Goal: Task Accomplishment & Management: Complete application form

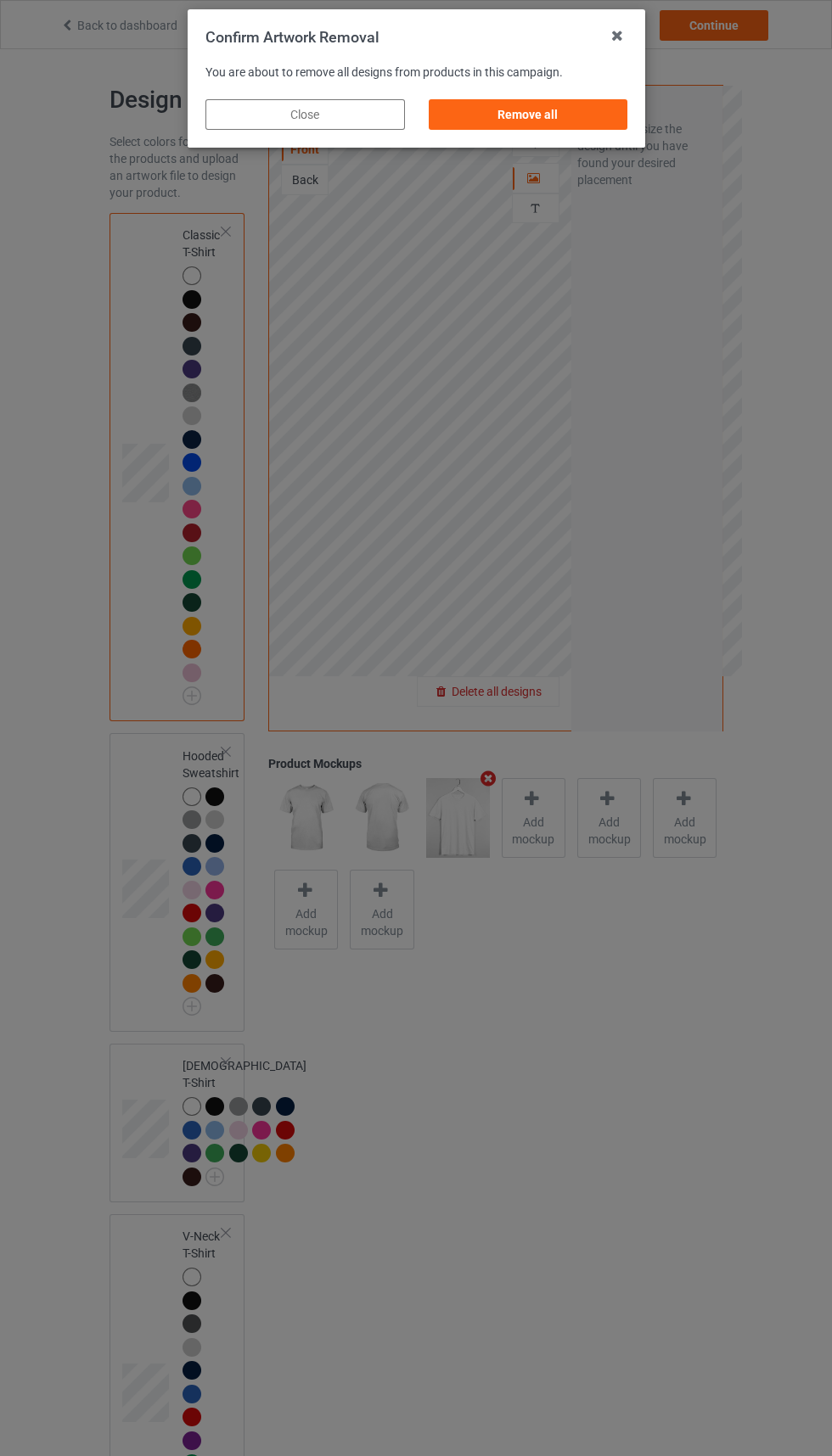
click at [551, 109] on div "Remove all" at bounding box center [528, 114] width 200 height 30
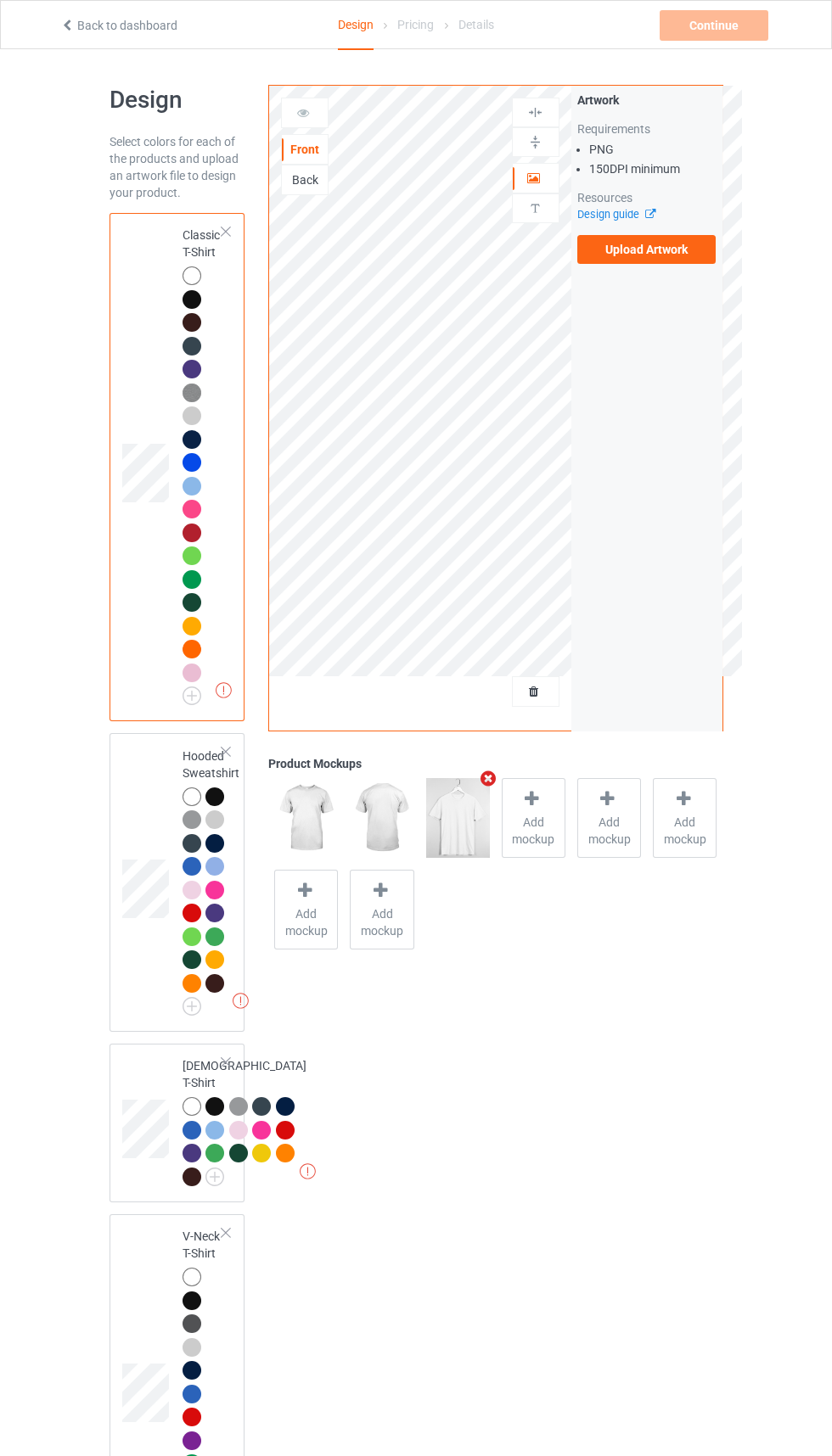
click at [642, 250] on label "Upload Artwork" at bounding box center [647, 249] width 139 height 29
click at [0, 0] on input "Upload Artwork" at bounding box center [0, 0] width 0 height 0
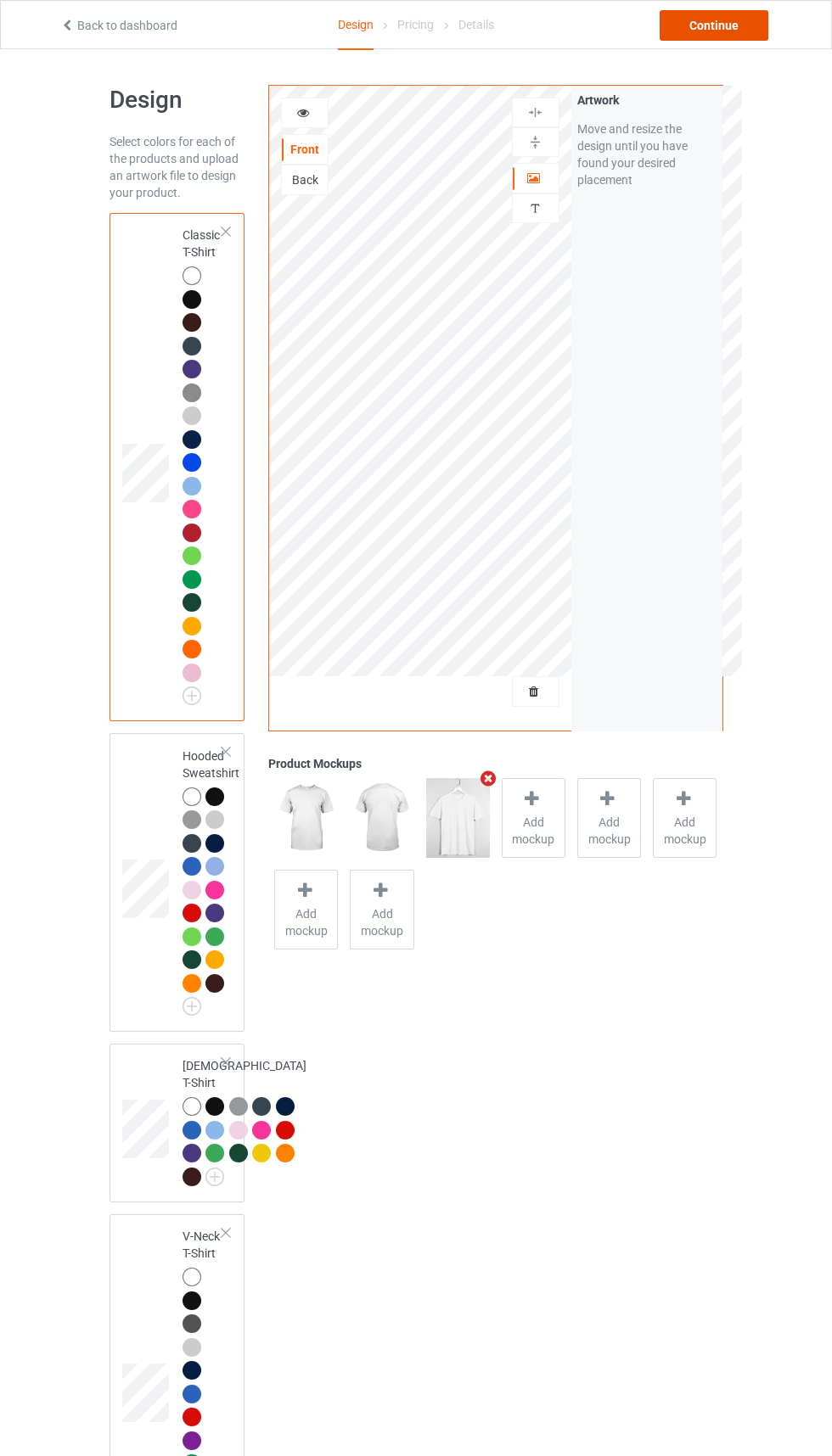
click at [723, 19] on div "Continue" at bounding box center [714, 25] width 109 height 30
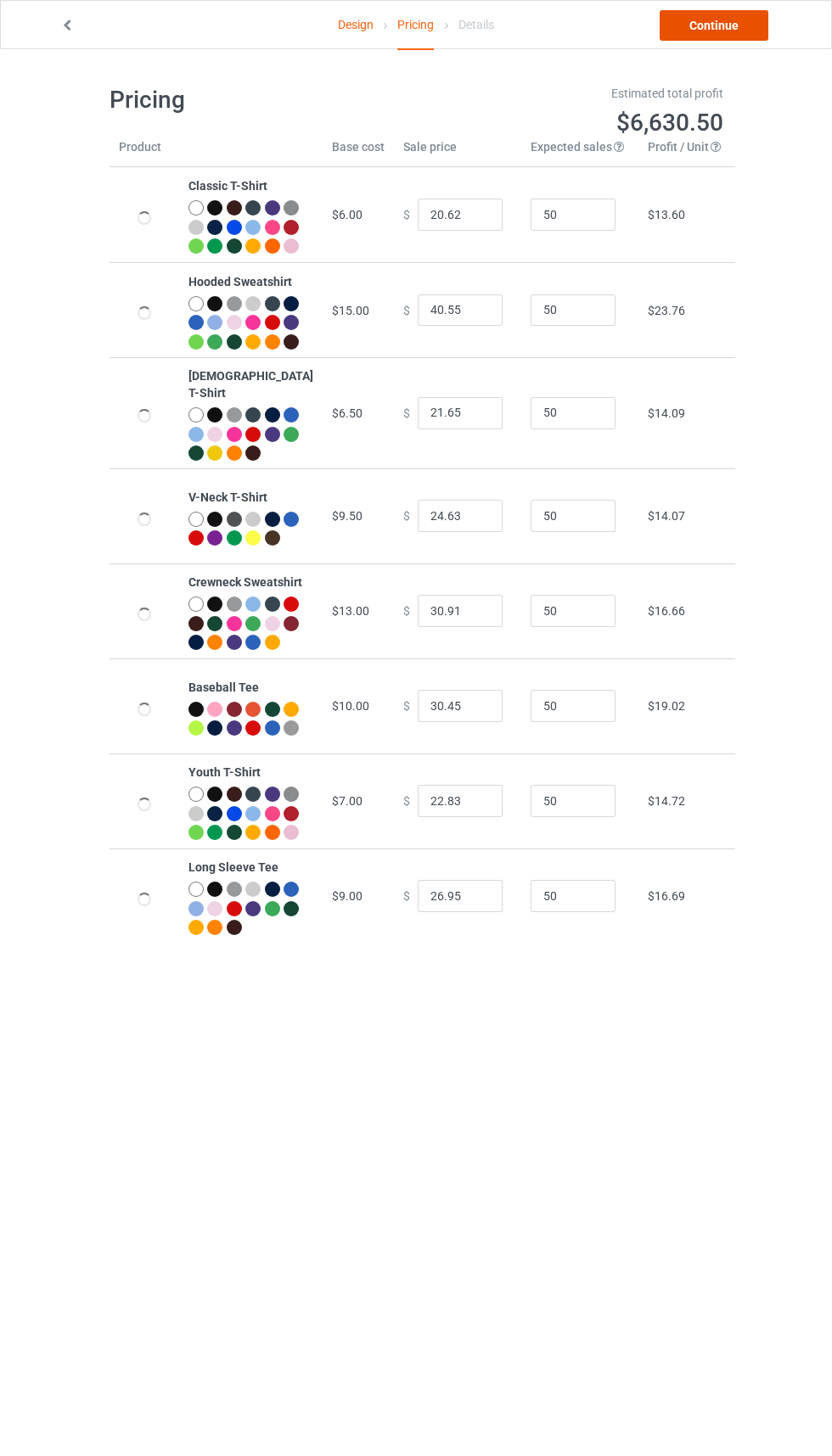
click at [733, 30] on link "Continue" at bounding box center [714, 25] width 109 height 30
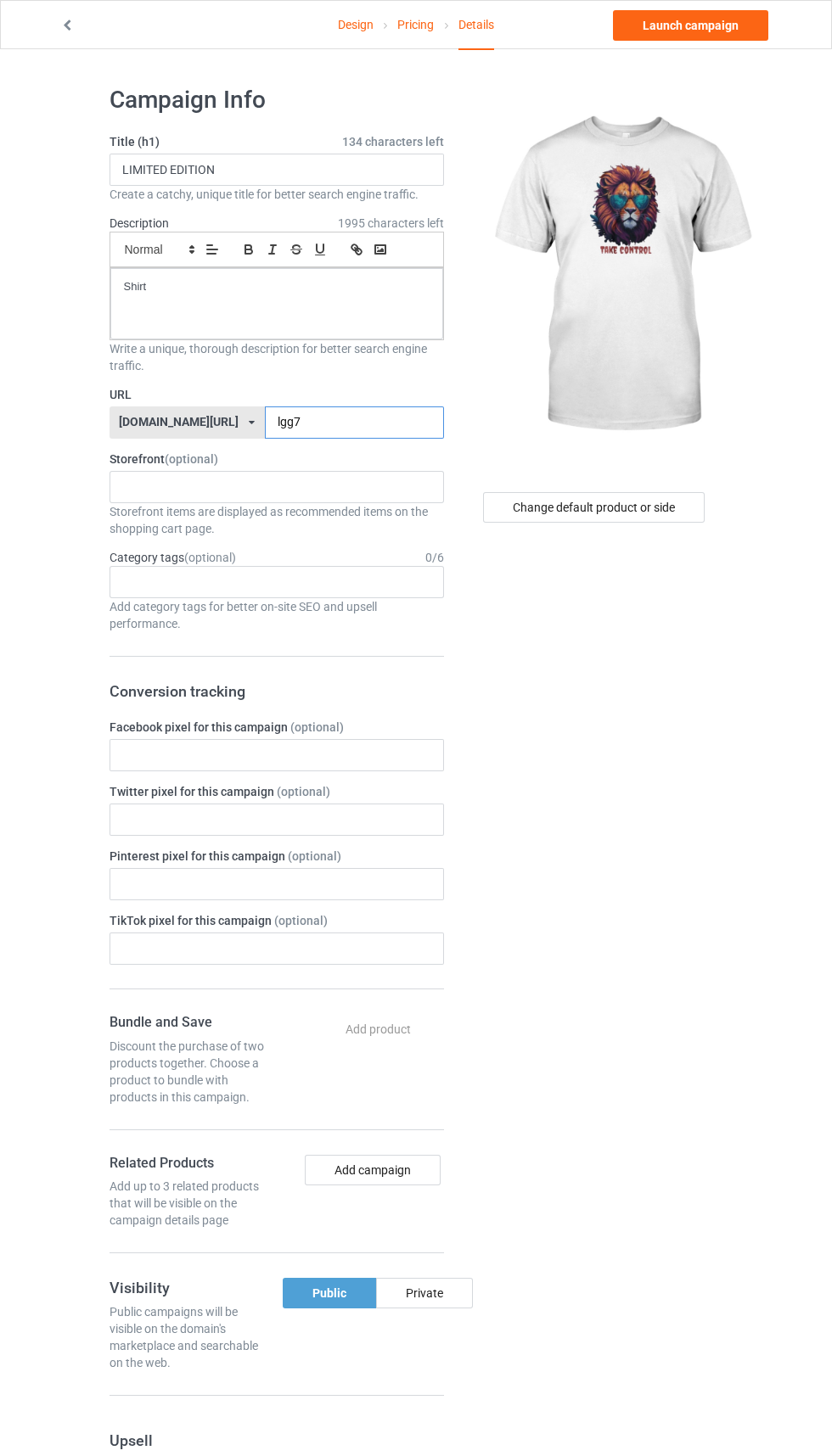
click at [363, 417] on input "lgg7" at bounding box center [354, 422] width 179 height 32
type input "l"
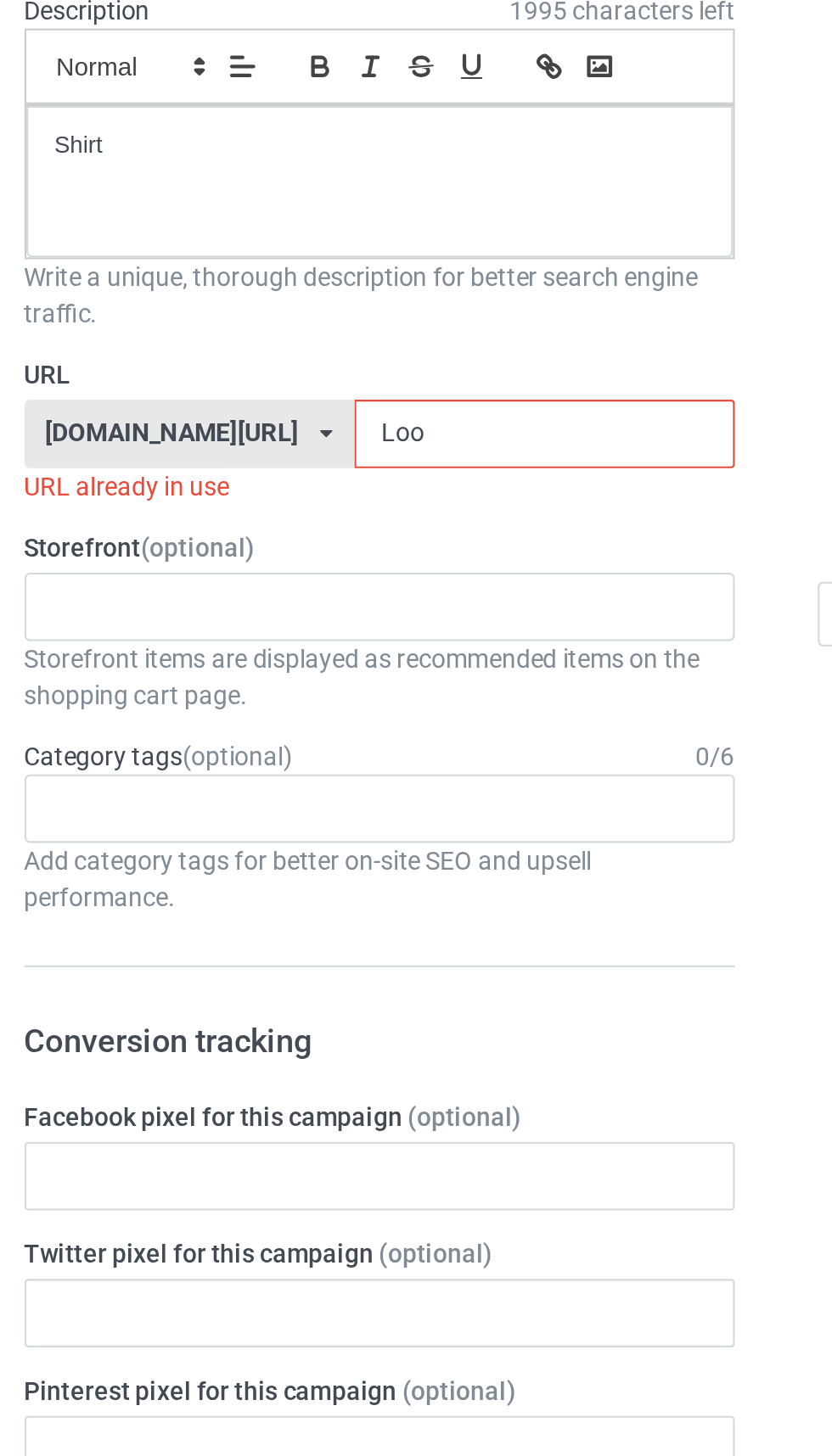
type input "Loo8"
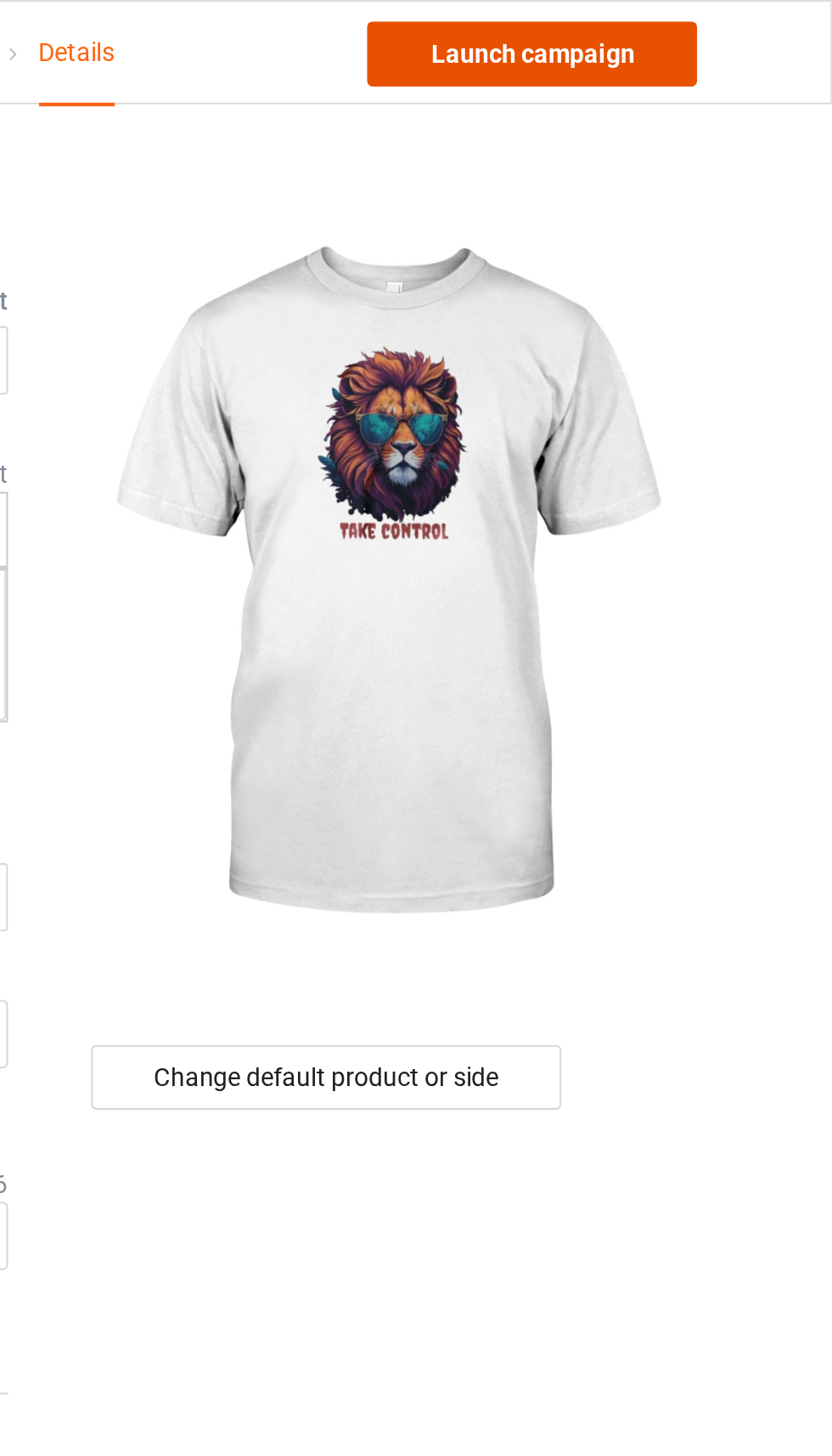
click at [738, 27] on link "Launch campaign" at bounding box center [690, 25] width 155 height 30
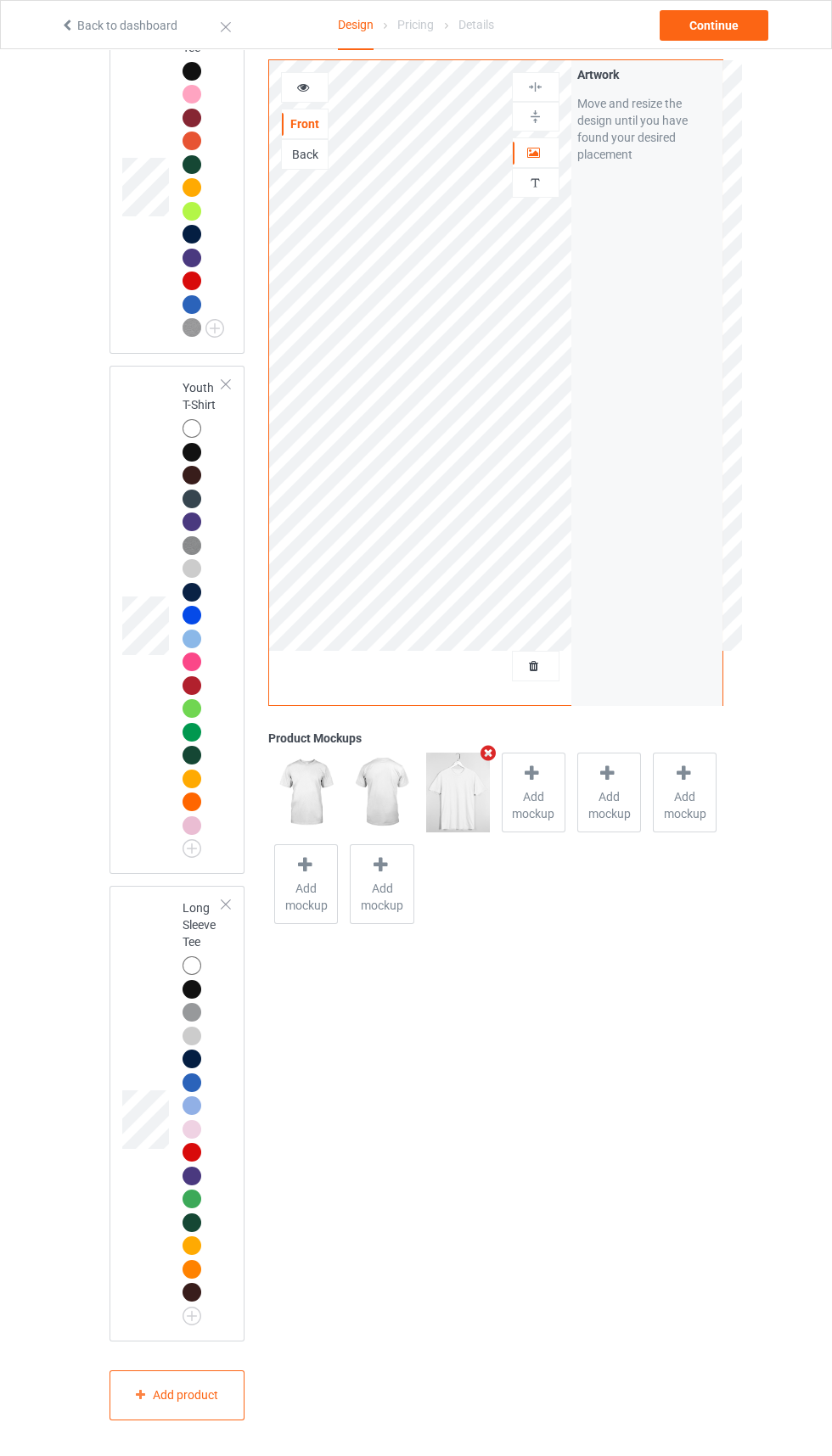
scroll to position [2028, 0]
click at [201, 1420] on div "Add product" at bounding box center [177, 1396] width 135 height 50
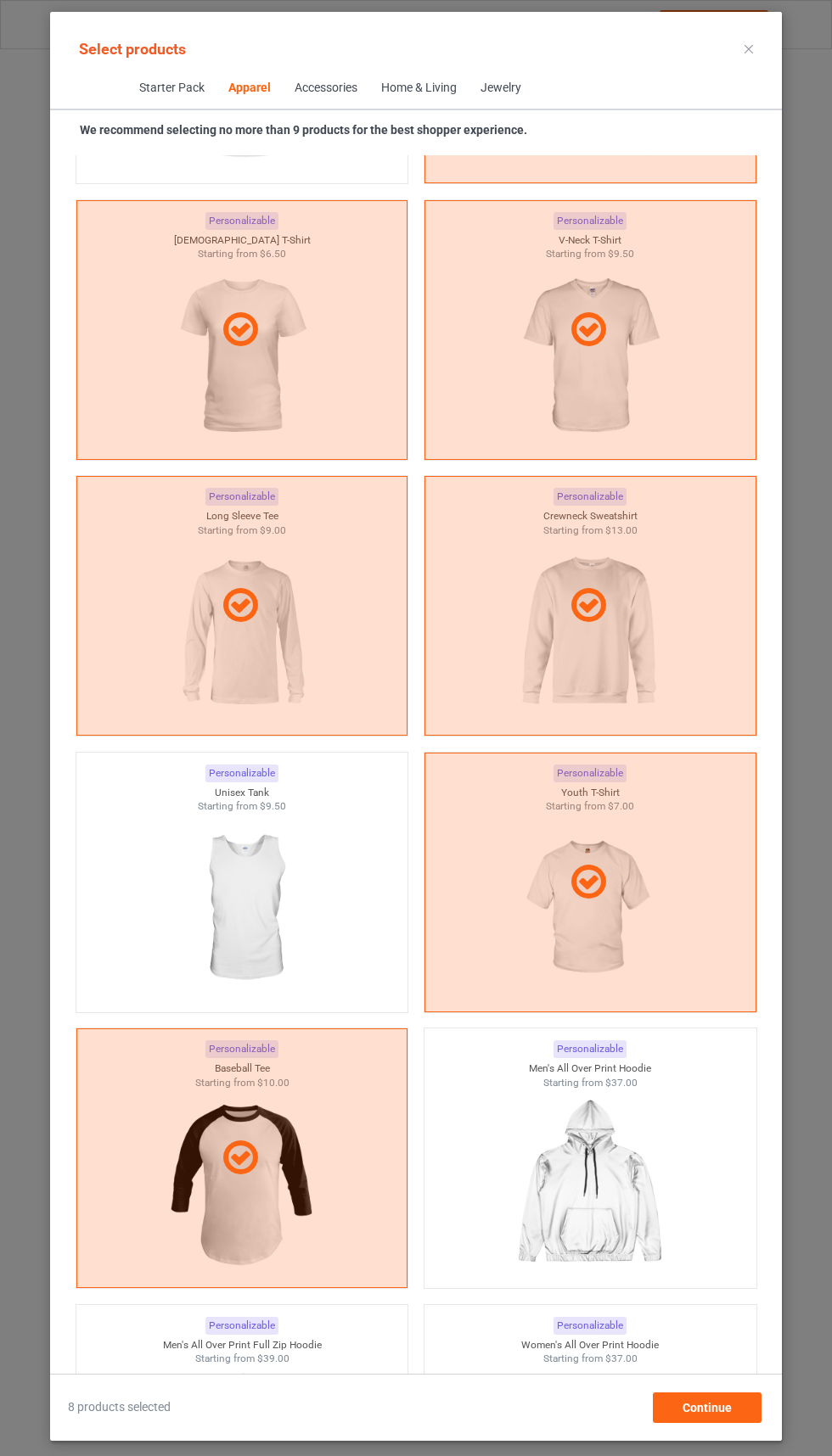
scroll to position [1904, 0]
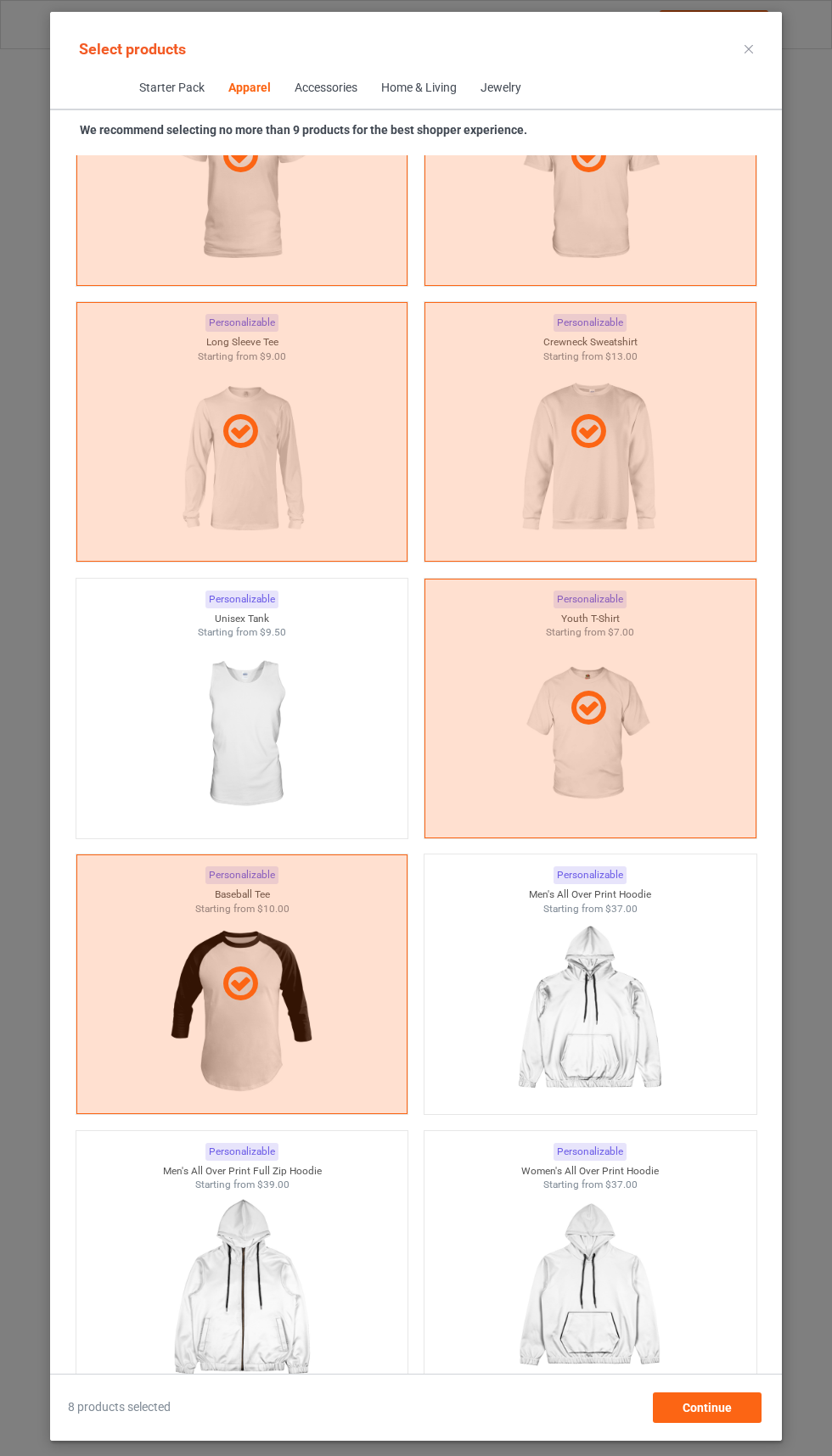
click at [315, 758] on img at bounding box center [241, 735] width 152 height 190
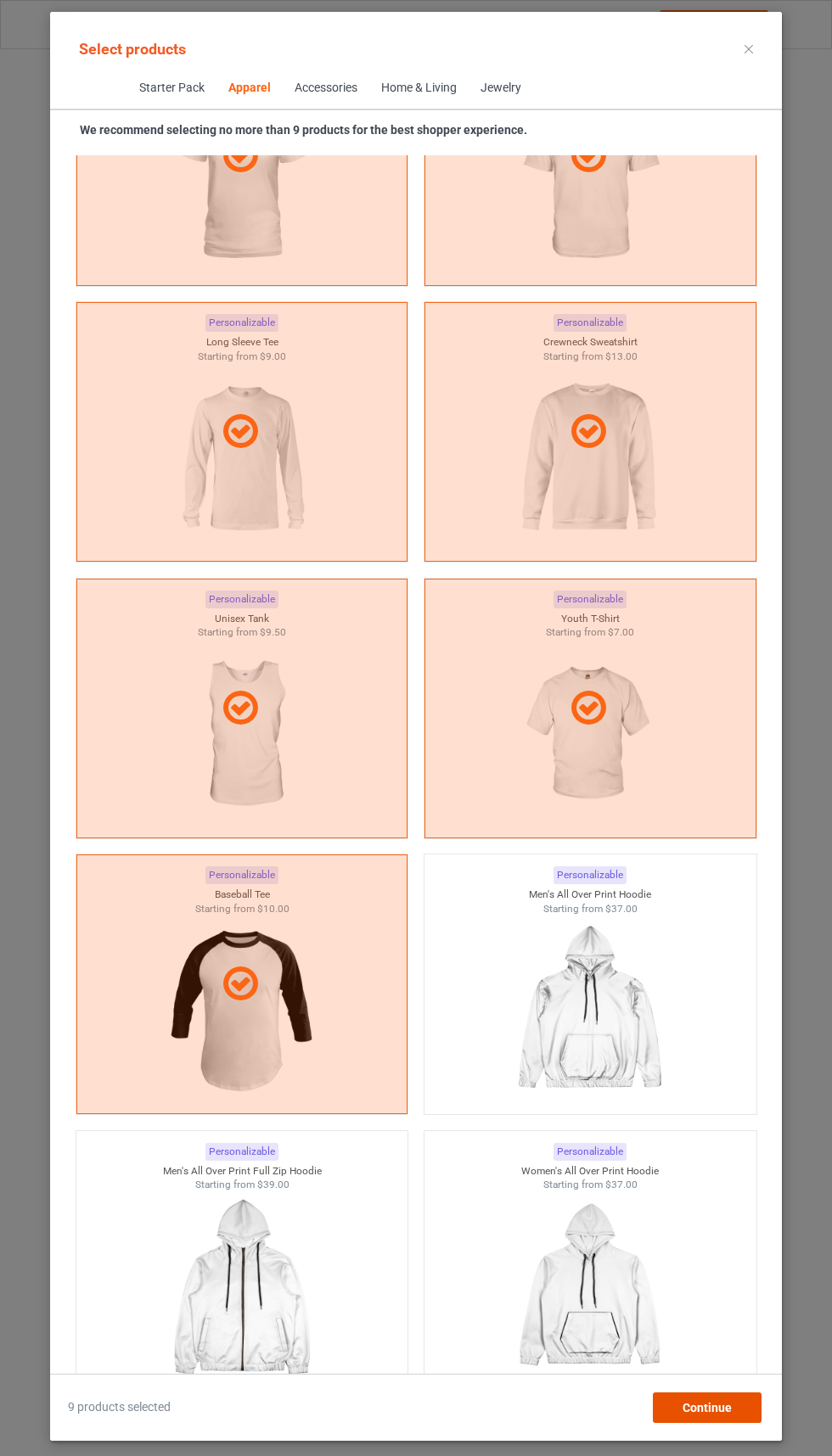
click at [709, 1423] on div "Continue" at bounding box center [707, 1407] width 109 height 30
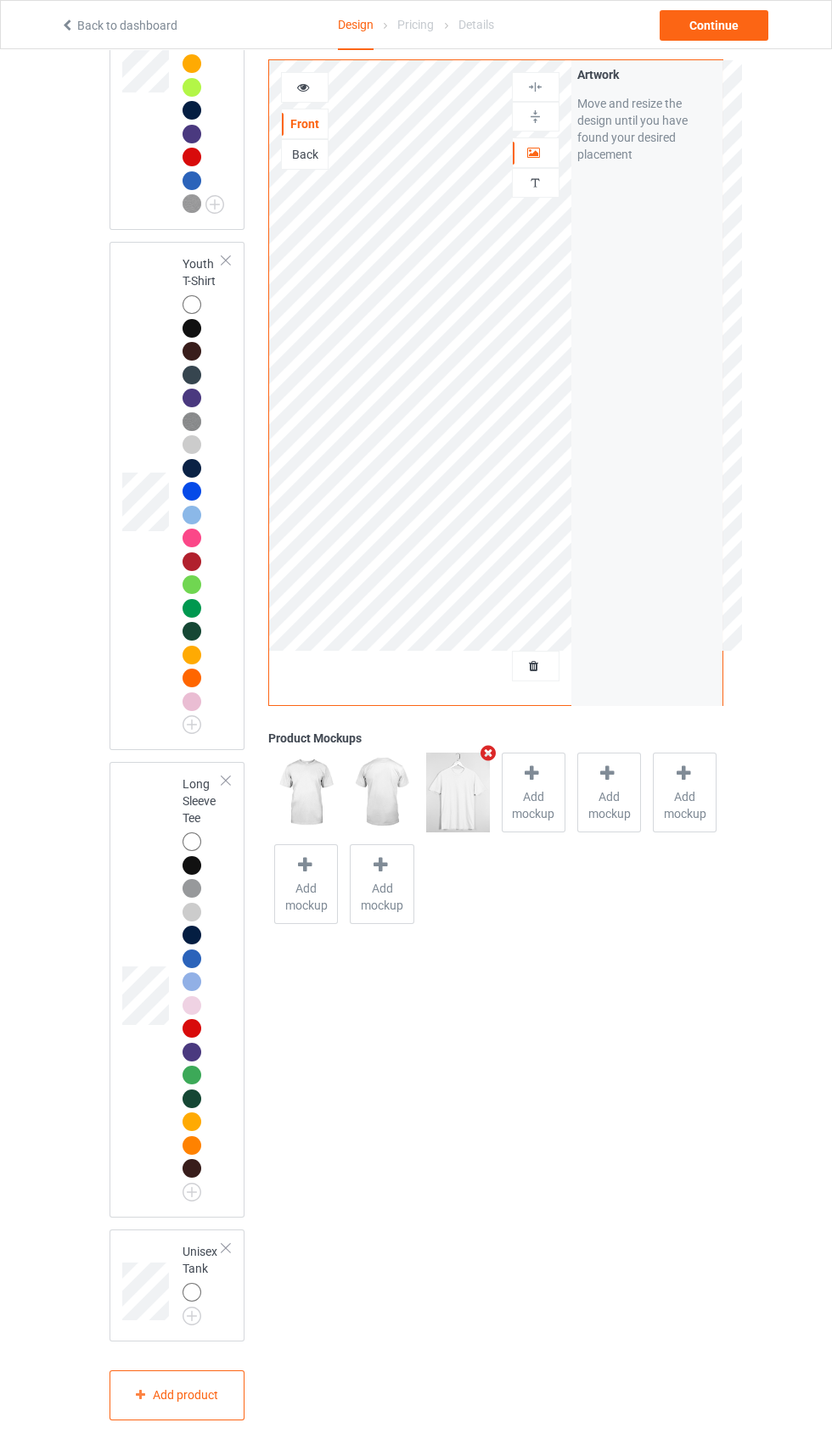
scroll to position [2153, 0]
click at [234, 1341] on div "Unisex Tank" at bounding box center [177, 1285] width 135 height 112
click at [0, 0] on img at bounding box center [0, 0] width 0 height 0
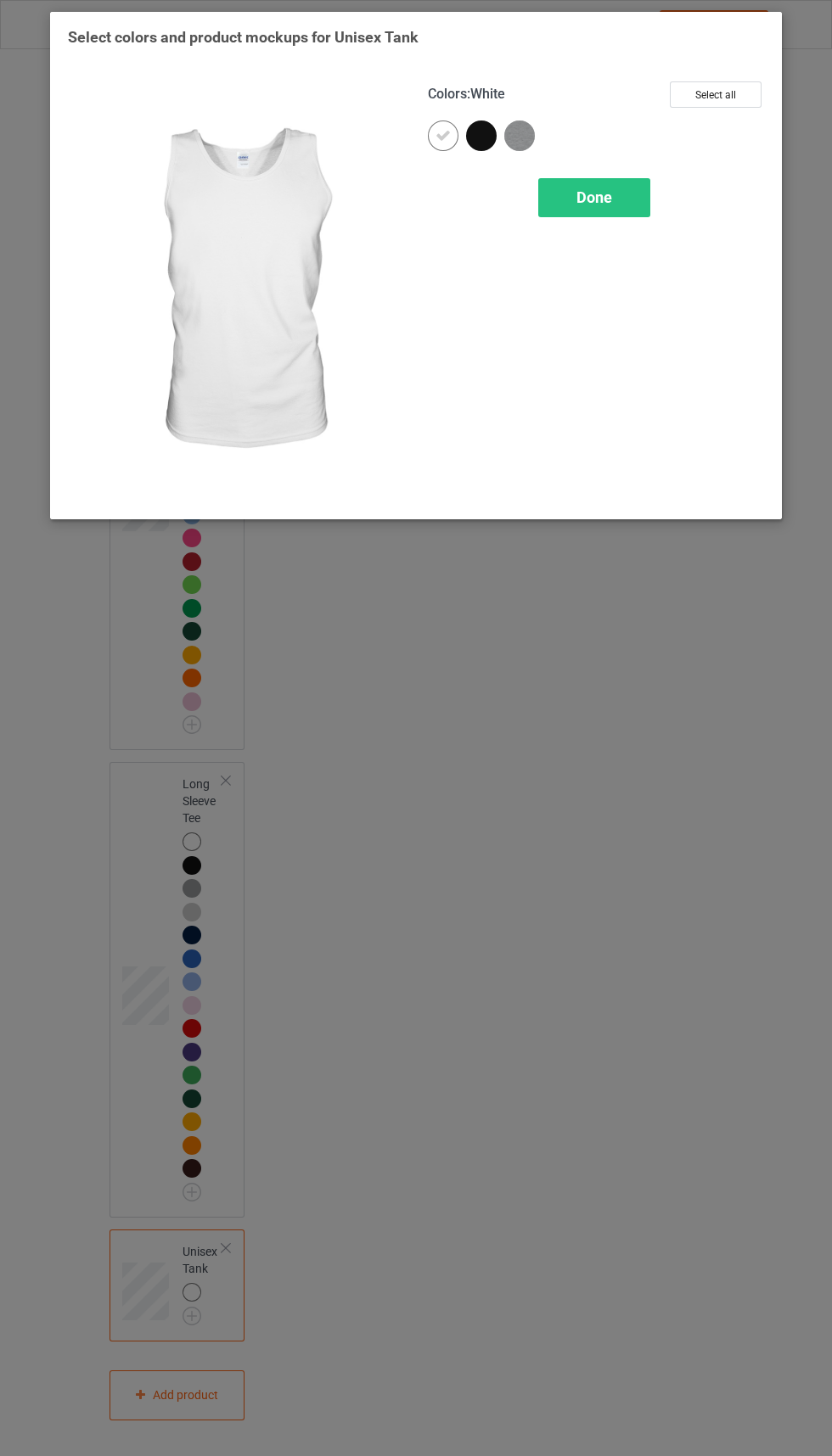
click at [485, 146] on div at bounding box center [481, 135] width 30 height 30
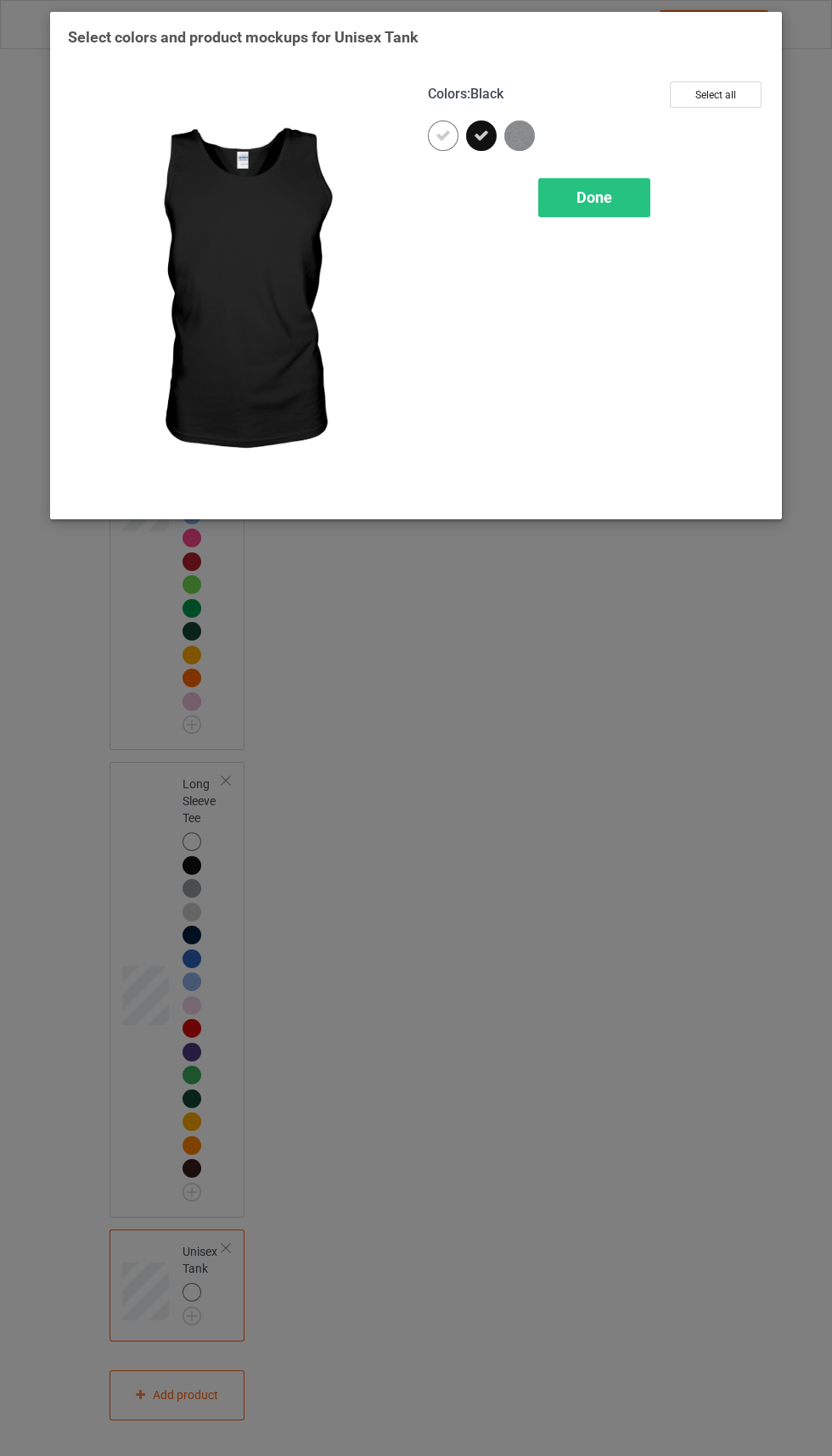
click at [520, 132] on img at bounding box center [519, 135] width 30 height 30
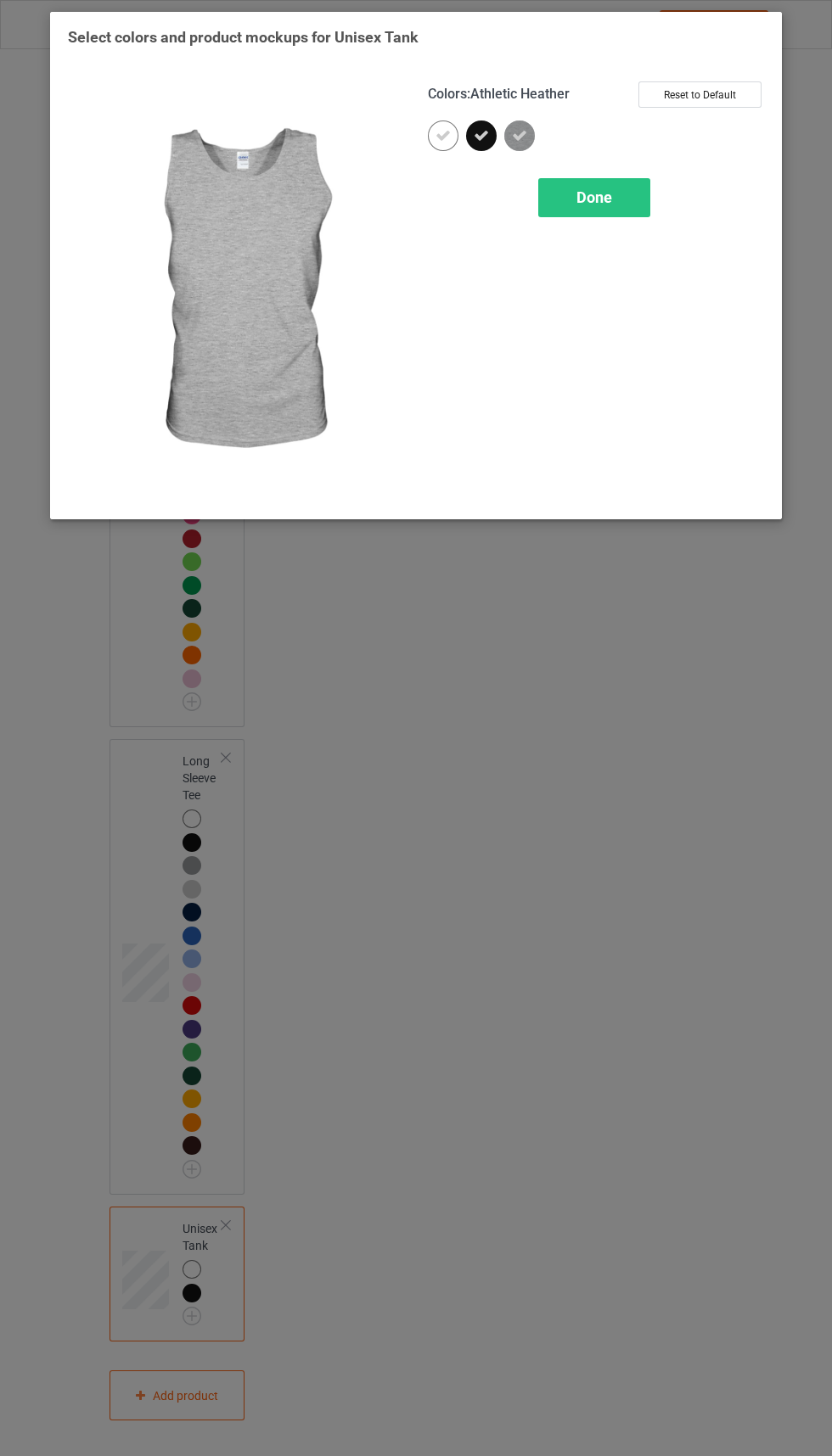
click at [609, 216] on div "Done" at bounding box center [594, 197] width 112 height 39
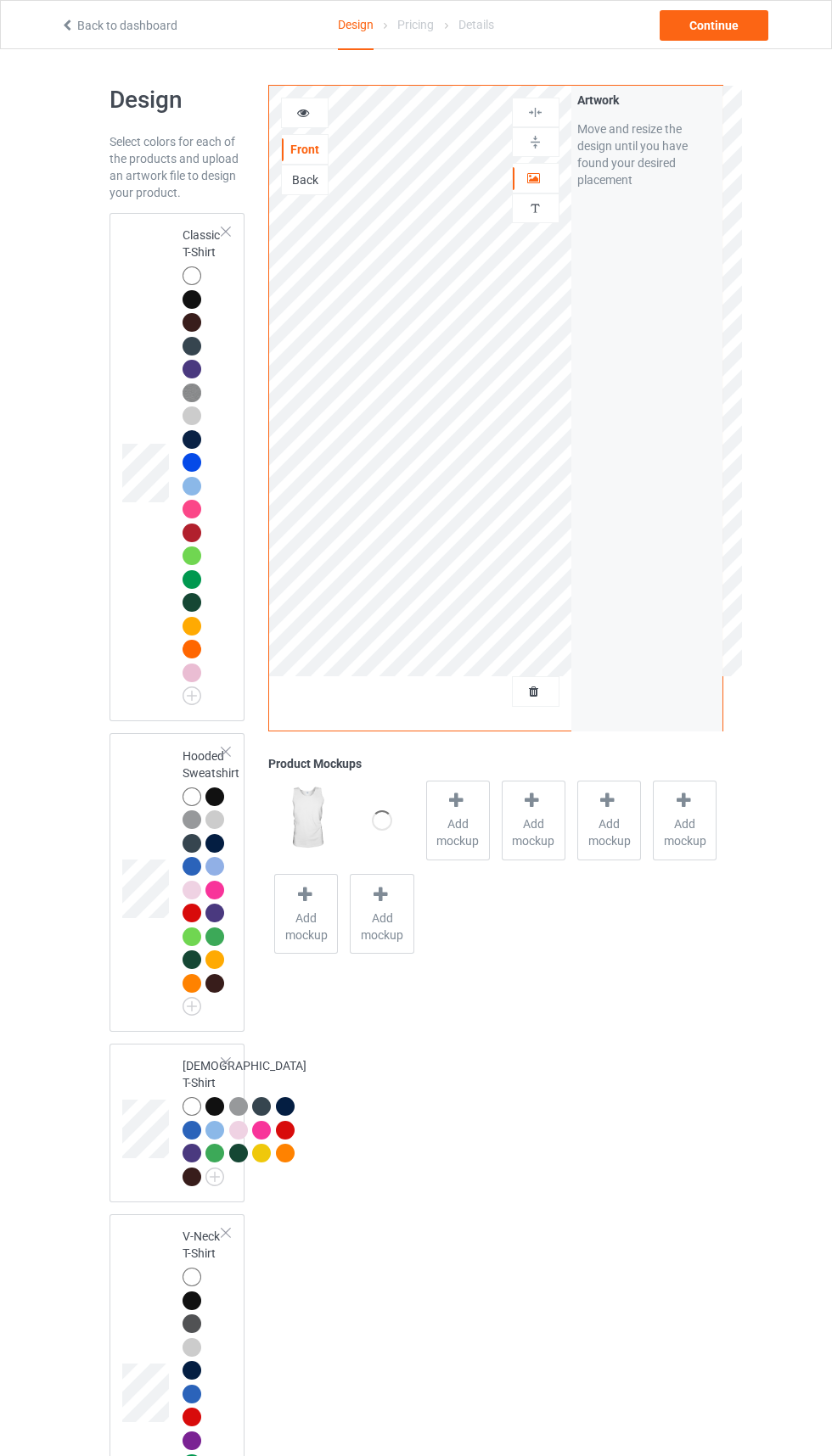
click at [534, 689] on icon at bounding box center [534, 689] width 15 height 12
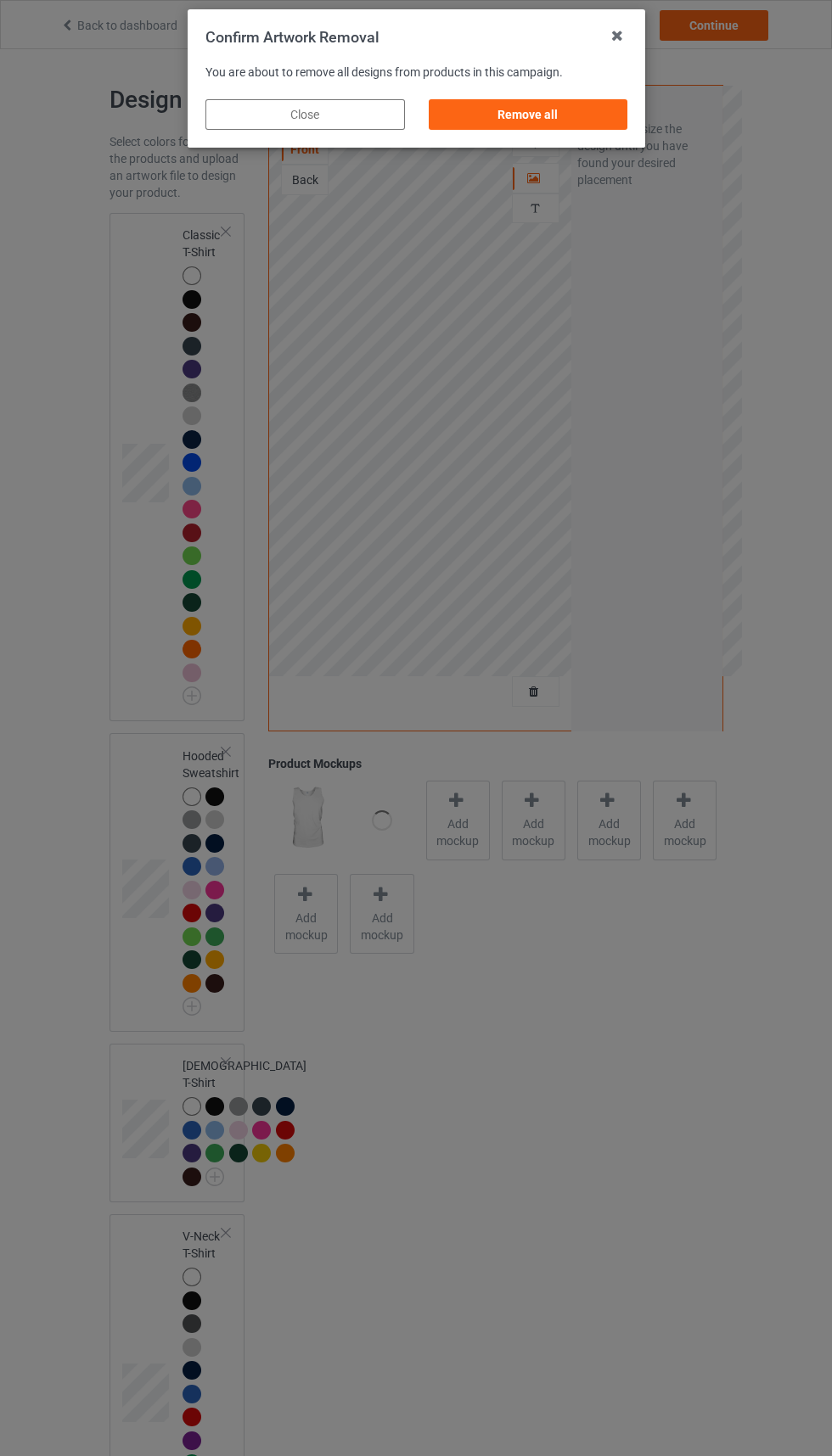
click at [579, 107] on div "Remove all" at bounding box center [528, 114] width 200 height 30
click at [553, 100] on div "Remove all" at bounding box center [528, 114] width 200 height 30
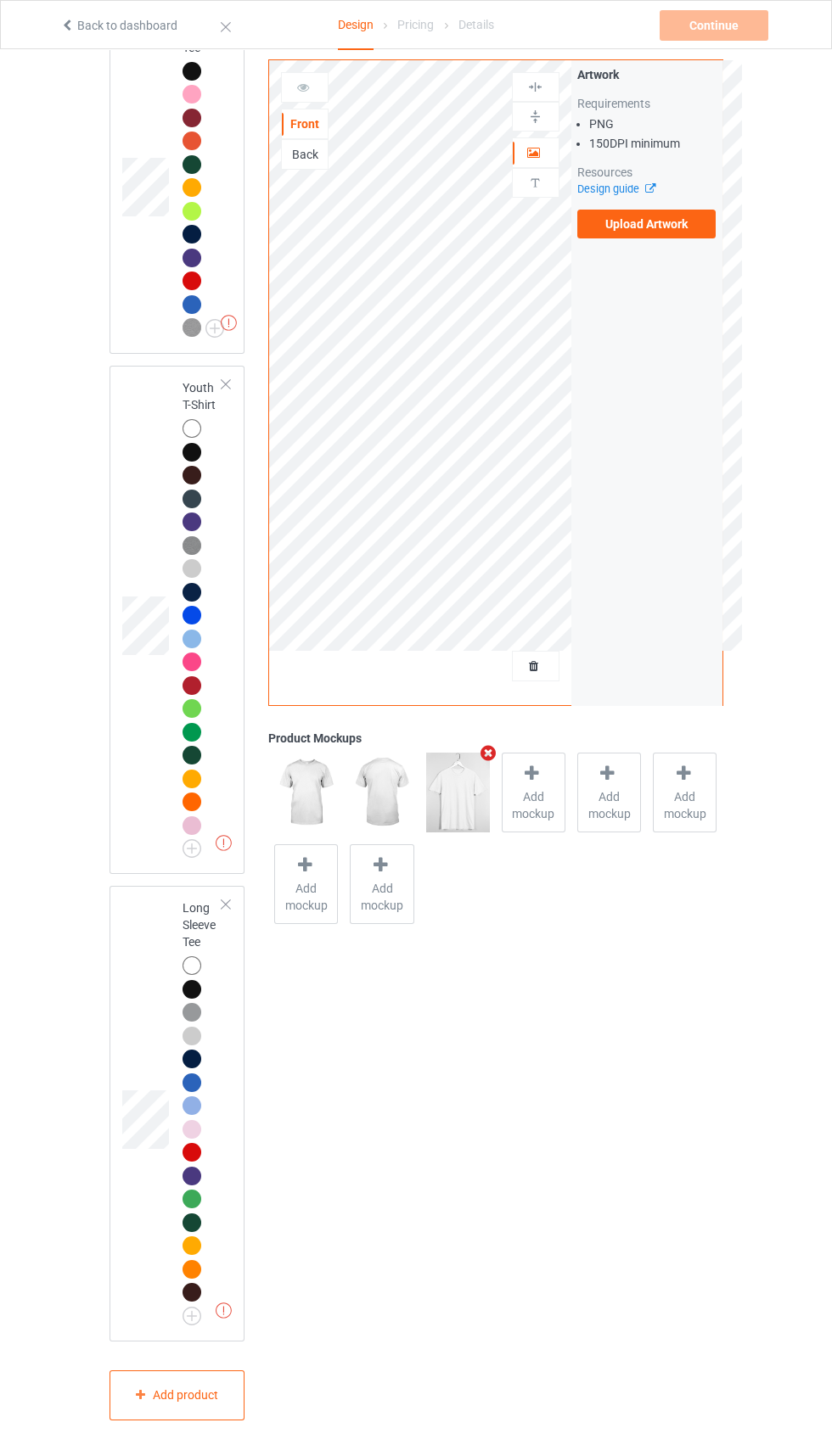
scroll to position [2158, 0]
click at [198, 1394] on div "Add product" at bounding box center [177, 1396] width 135 height 50
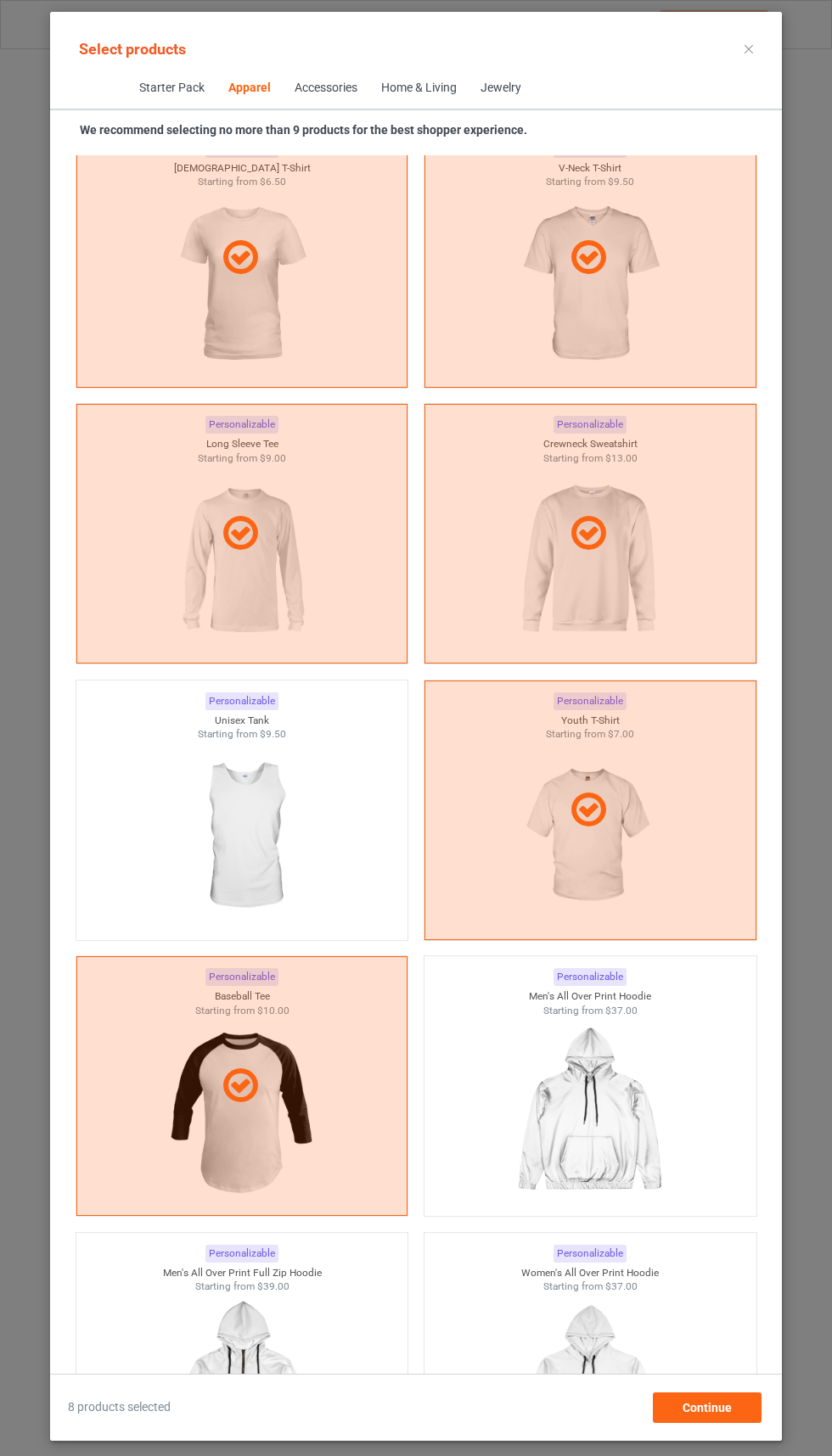
scroll to position [1808, 0]
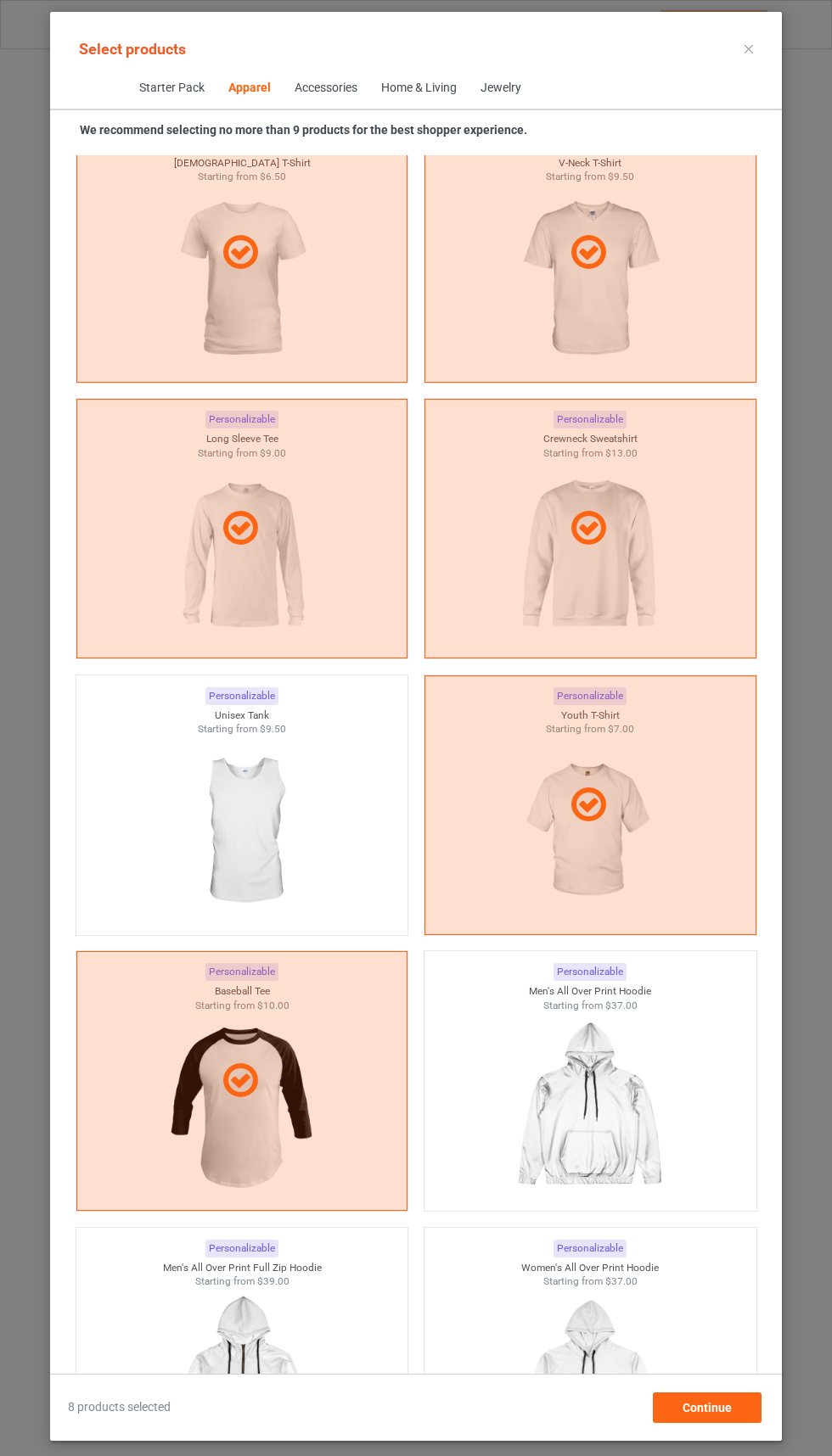
click at [318, 839] on img at bounding box center [241, 831] width 152 height 190
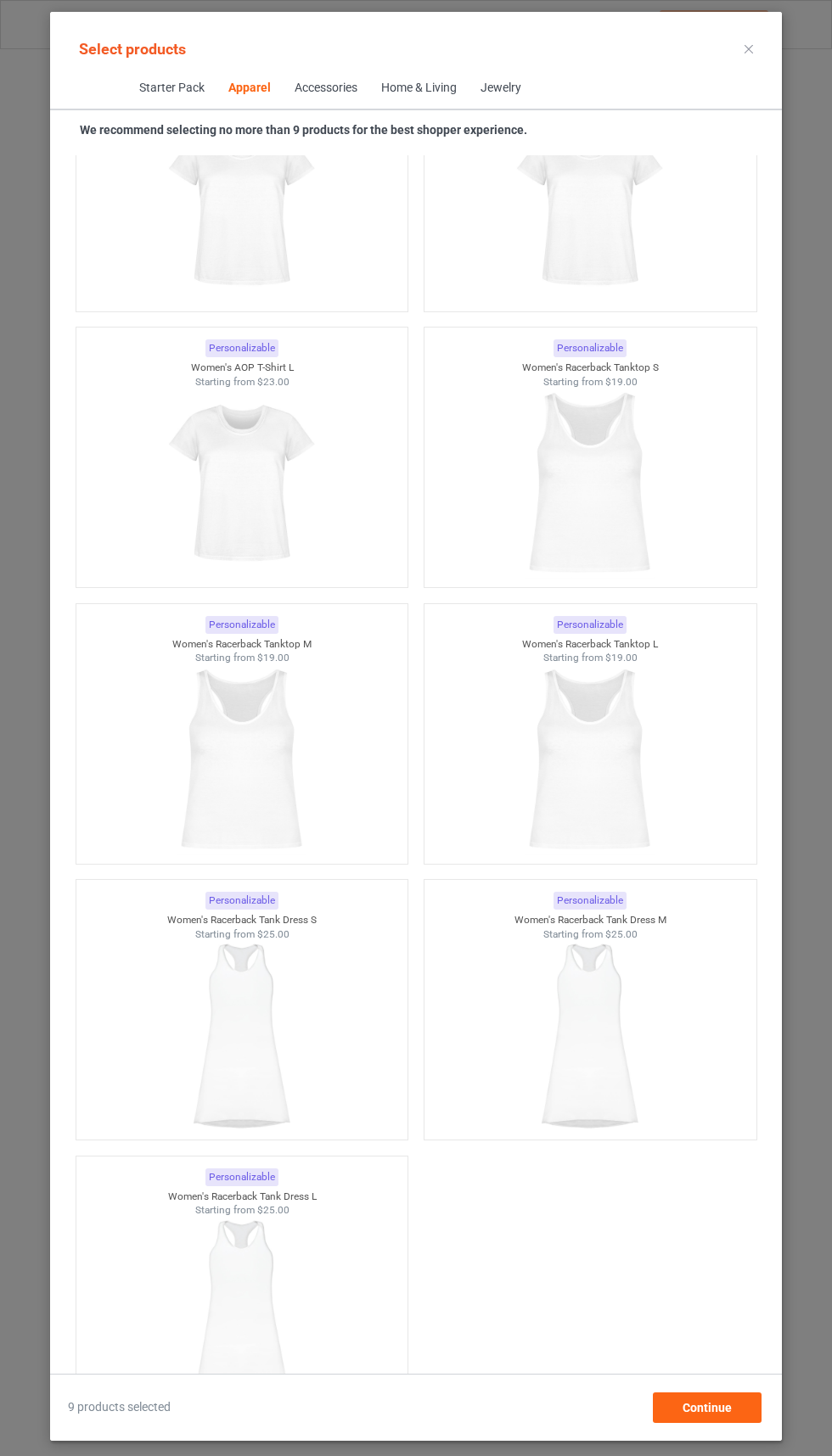
scroll to position [5751, 0]
click at [642, 503] on img at bounding box center [589, 478] width 152 height 190
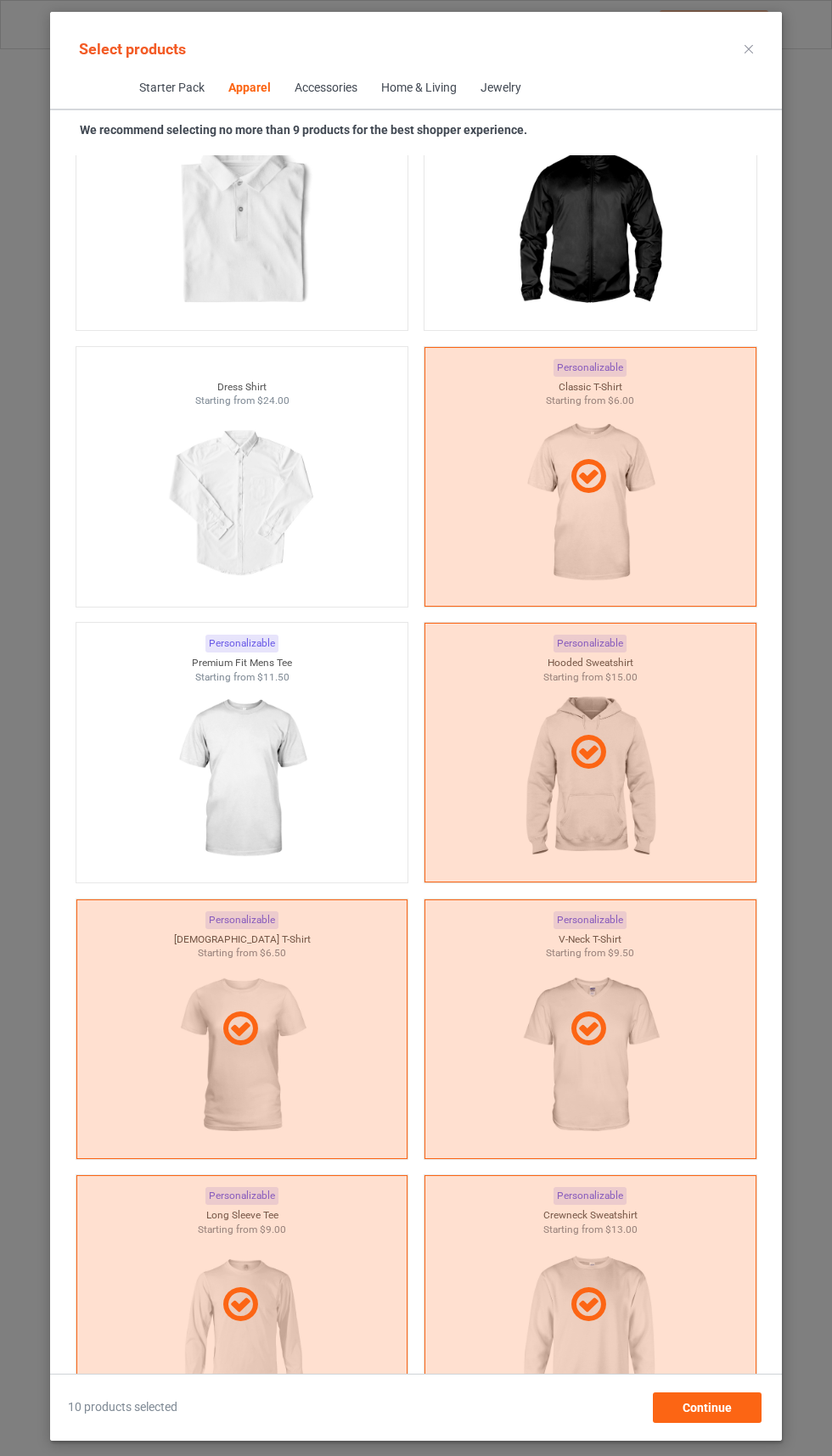
scroll to position [886, 0]
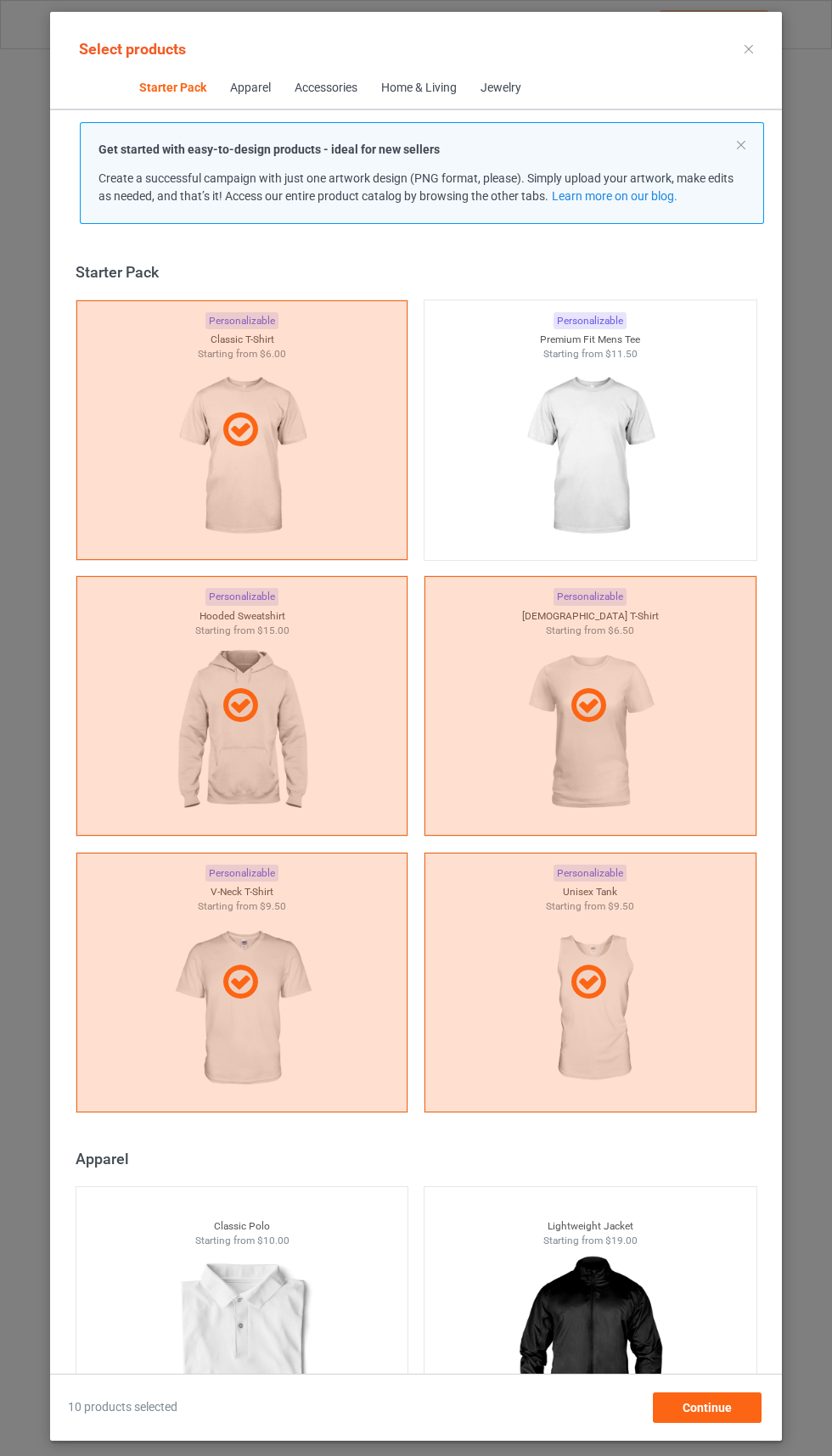
scroll to position [649, 0]
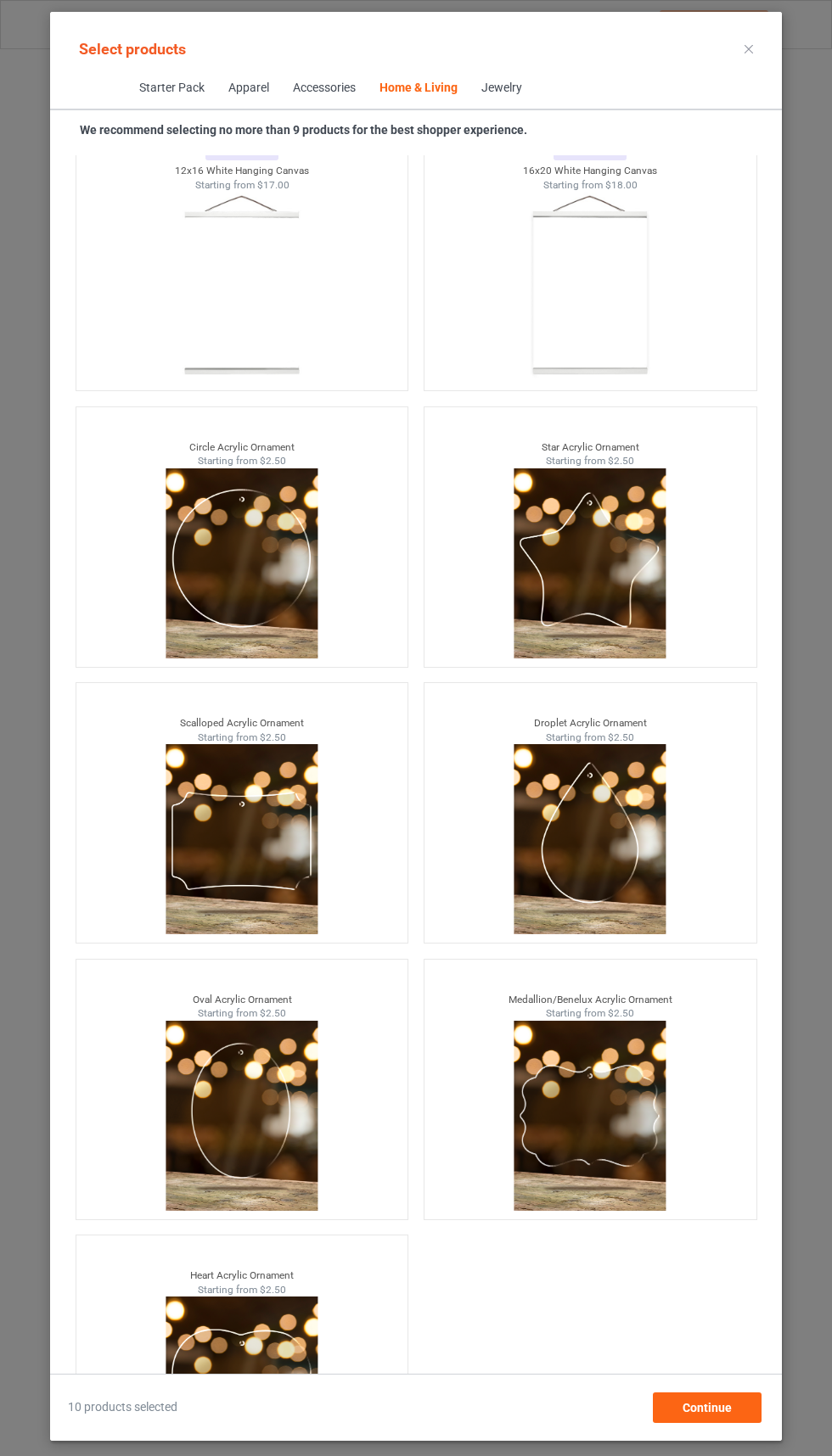
scroll to position [126, 0]
click at [712, 1403] on div "Continue" at bounding box center [707, 1407] width 109 height 30
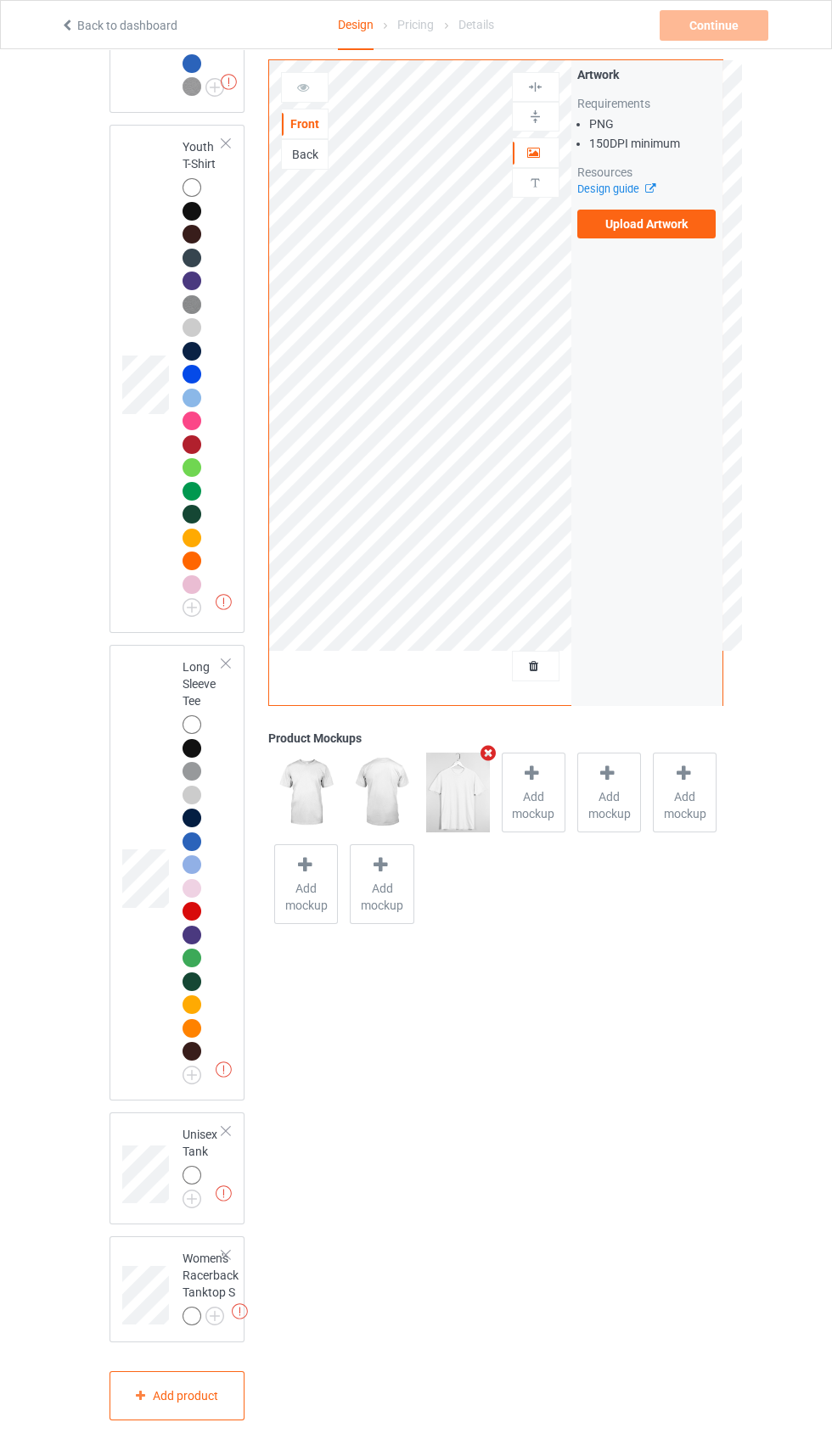
scroll to position [2271, 0]
click at [191, 1326] on div at bounding box center [192, 1316] width 19 height 19
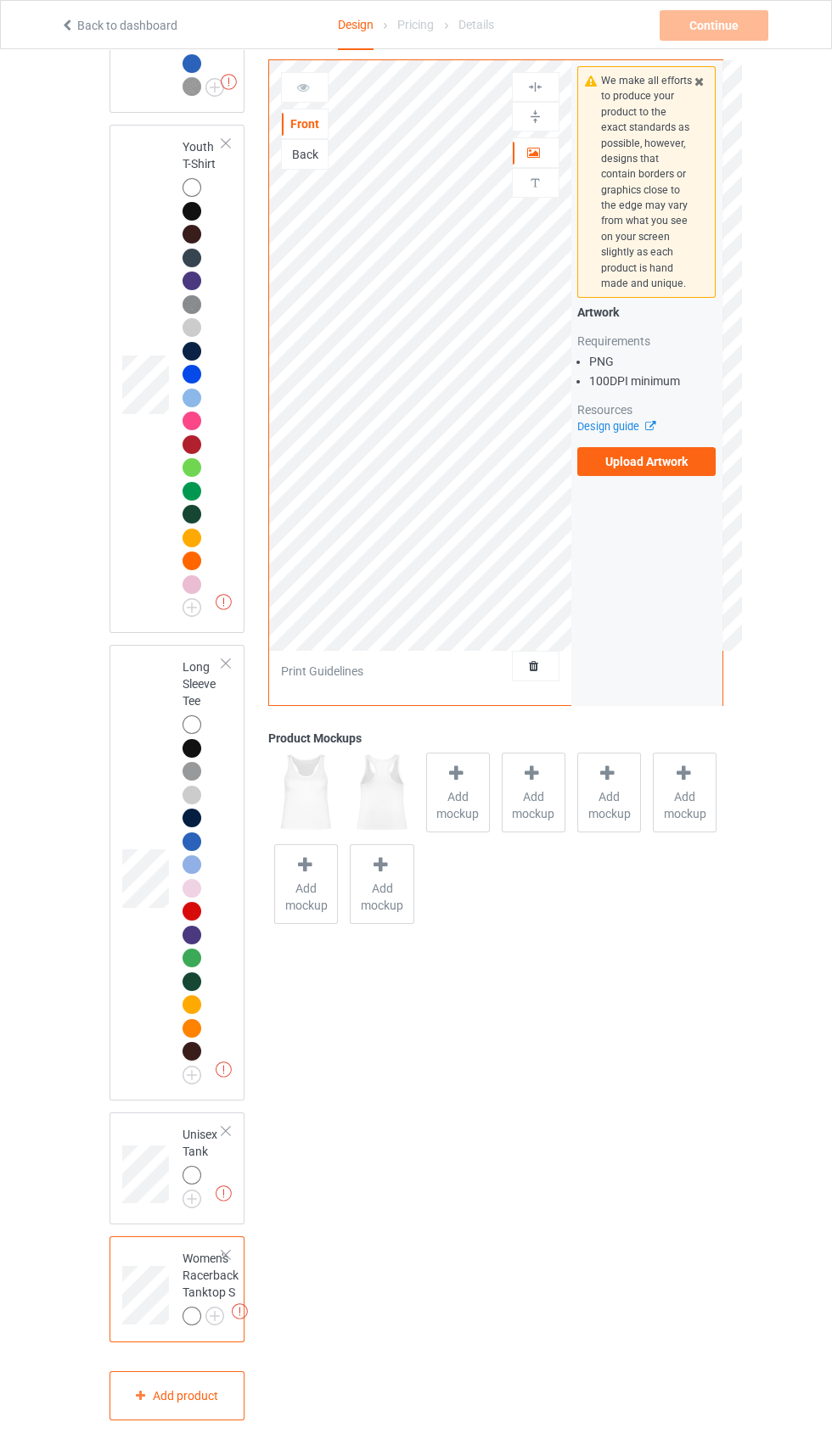
click at [226, 1262] on div at bounding box center [226, 1255] width 12 height 12
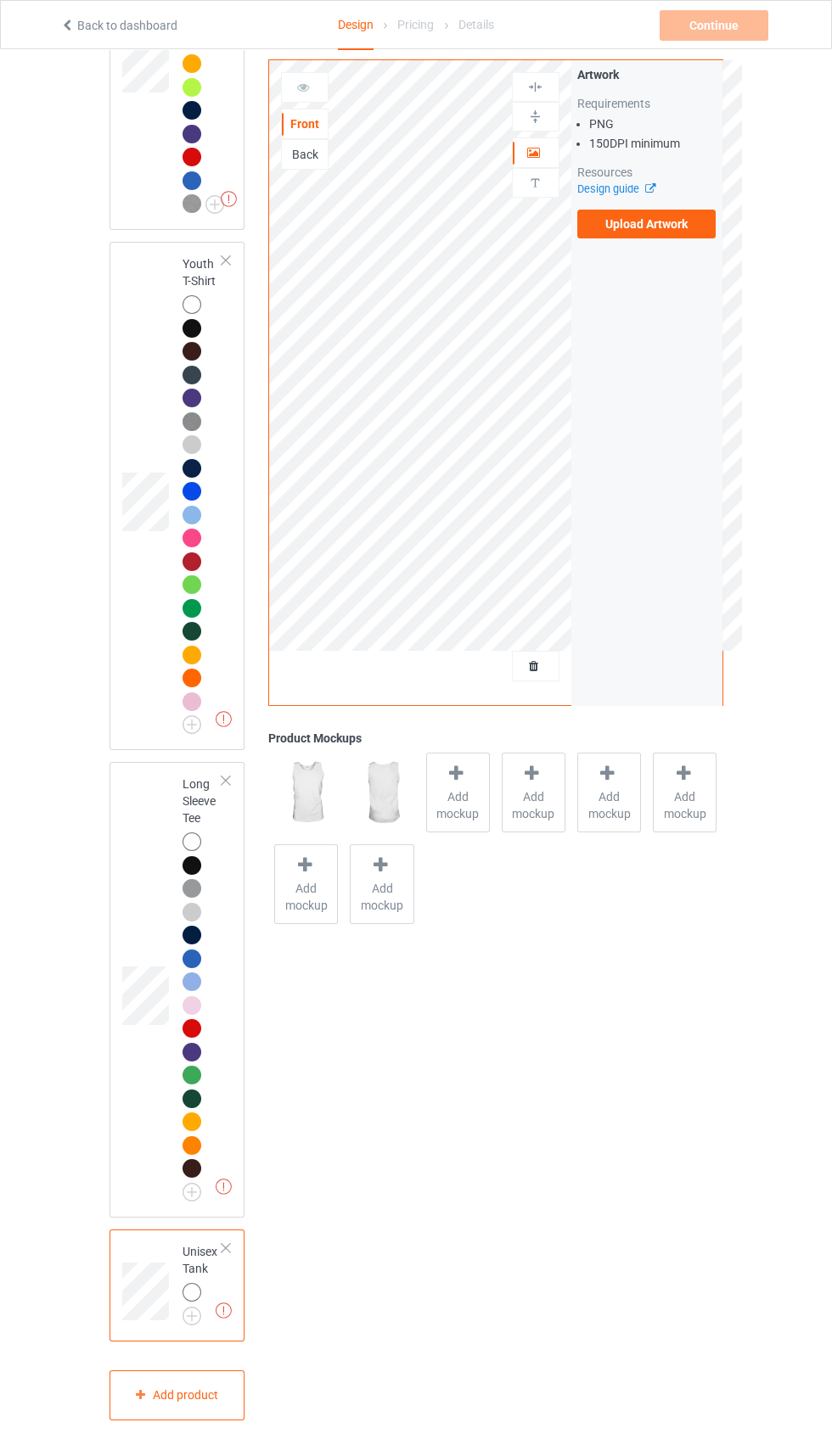
scroll to position [2153, 0]
click at [199, 1301] on div at bounding box center [192, 1293] width 19 height 19
click at [0, 0] on img at bounding box center [0, 0] width 0 height 0
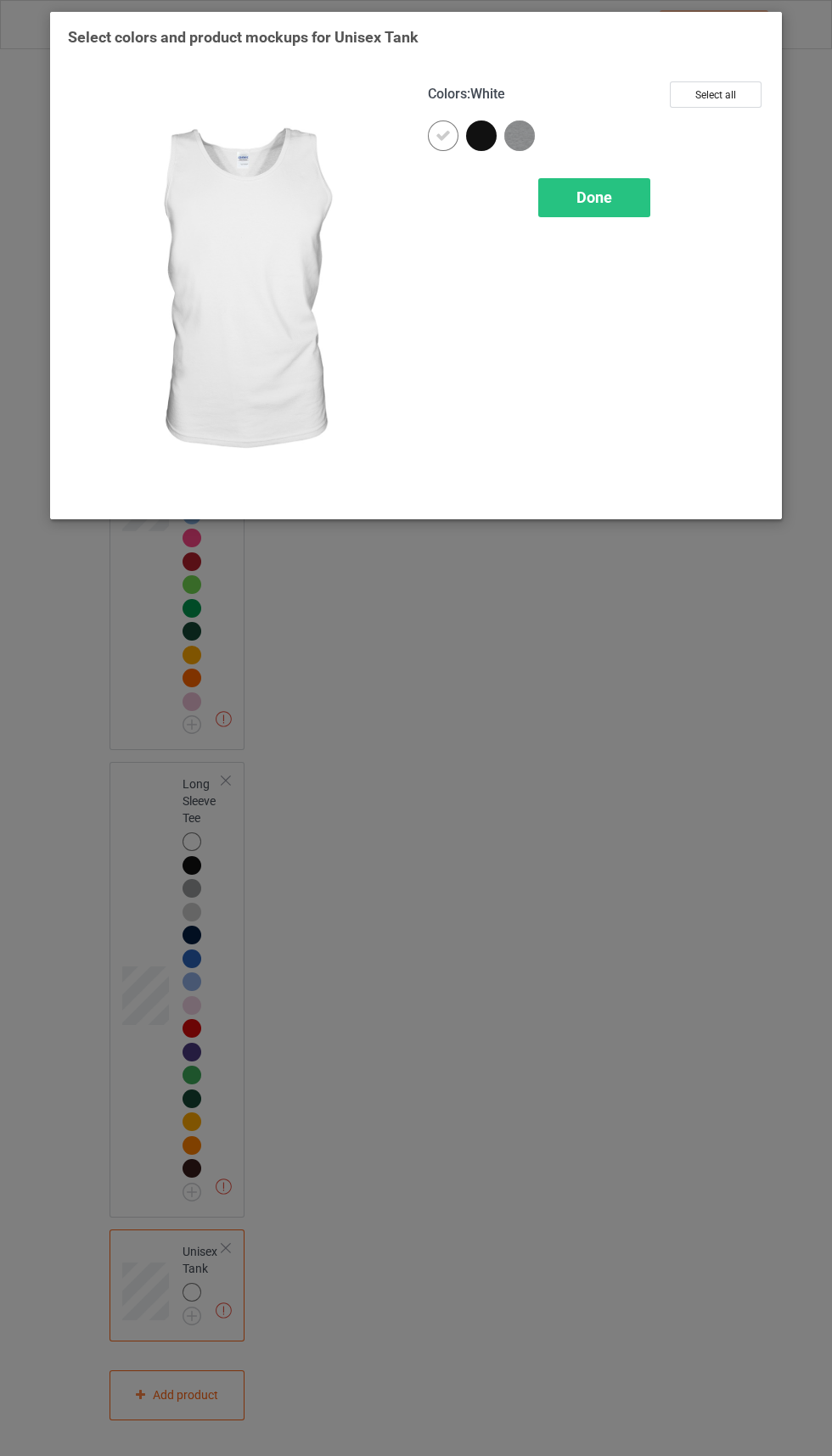
click at [480, 138] on div at bounding box center [481, 135] width 30 height 30
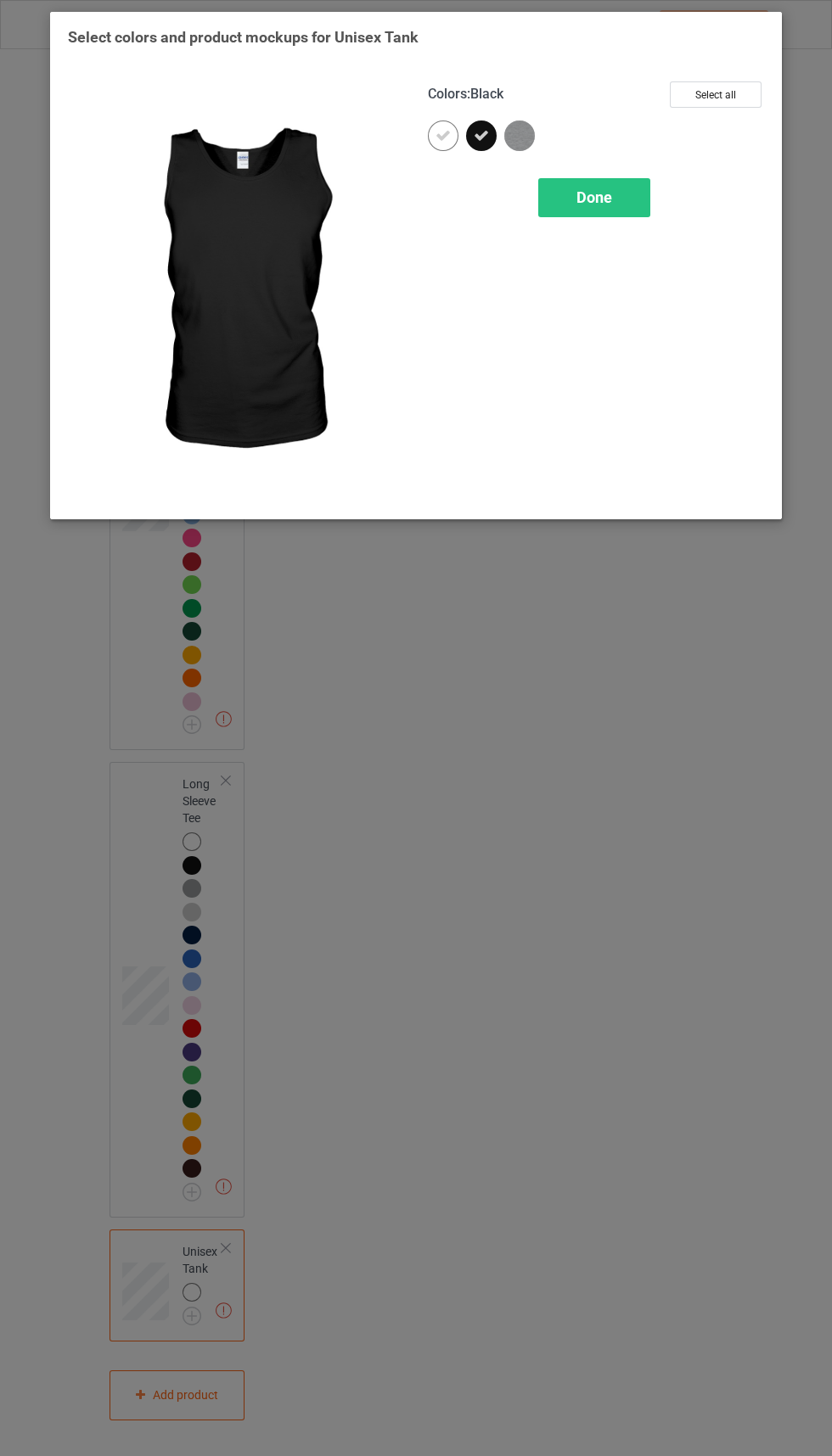
click at [524, 135] on img at bounding box center [519, 135] width 30 height 30
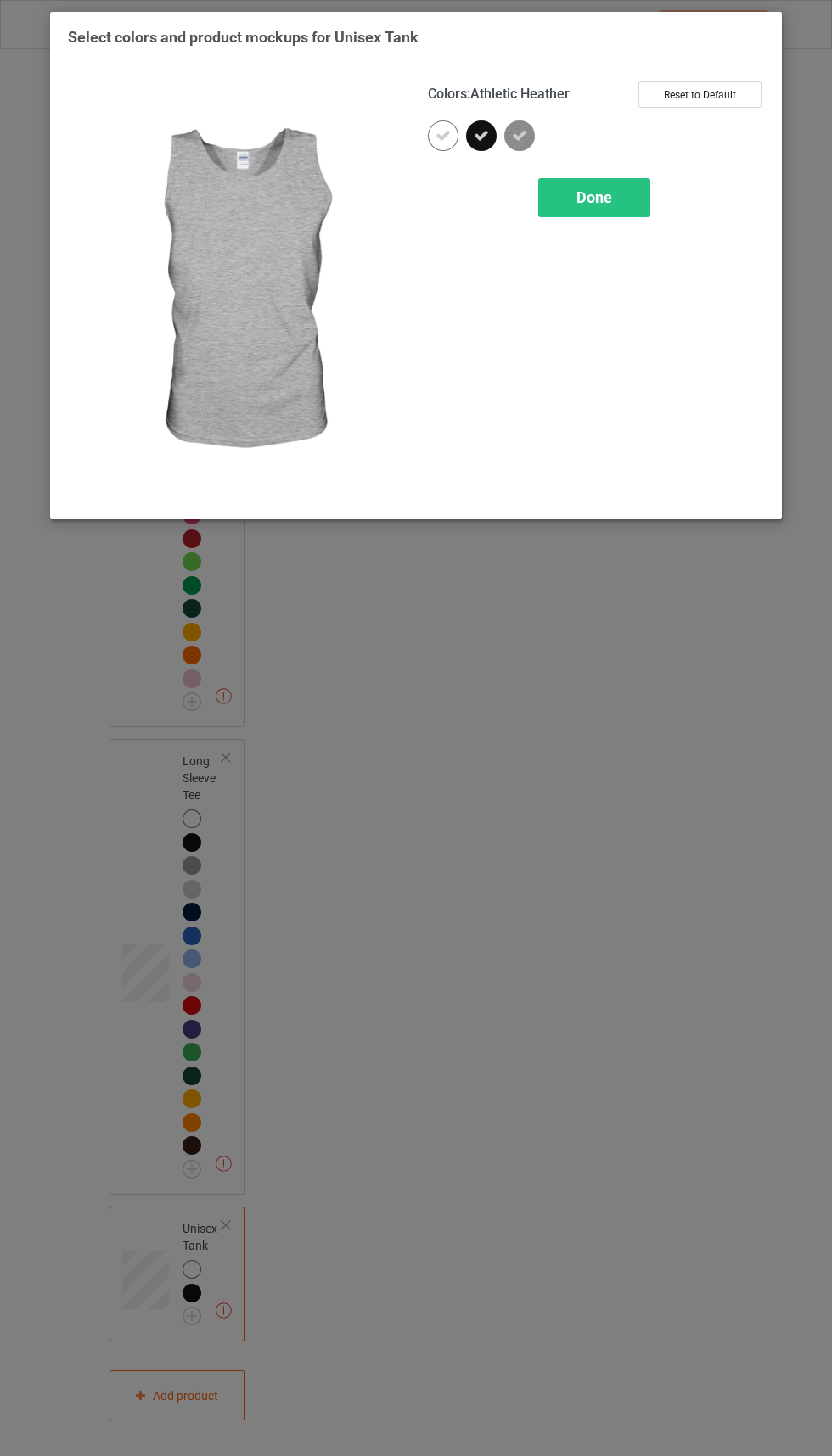
click at [617, 204] on div "Done" at bounding box center [594, 197] width 112 height 39
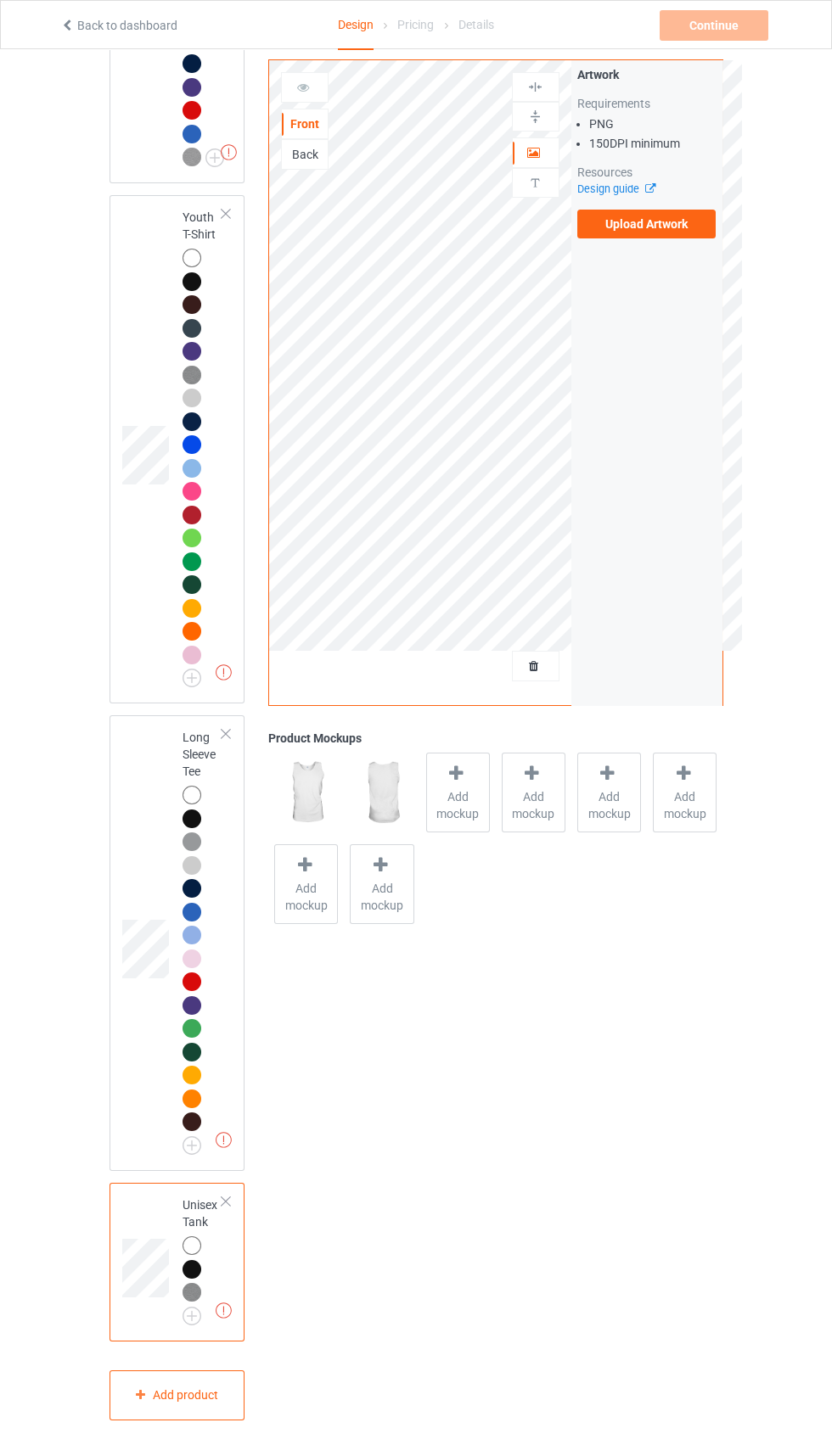
click at [655, 230] on label "Upload Artwork" at bounding box center [647, 223] width 139 height 29
click at [0, 0] on input "Upload Artwork" at bounding box center [0, 0] width 0 height 0
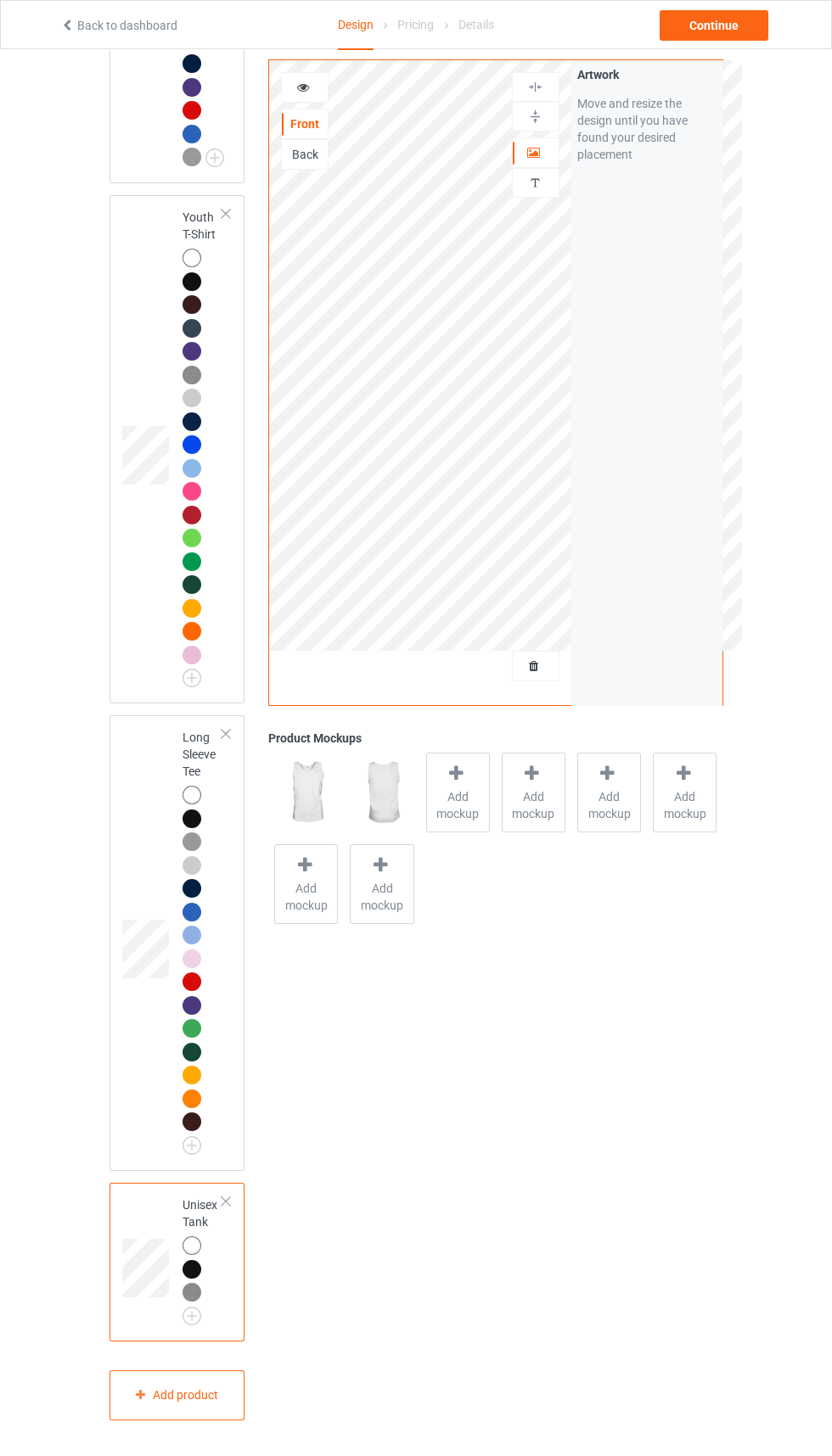
scroll to position [2199, 0]
click at [746, 31] on div "Continue" at bounding box center [714, 25] width 109 height 30
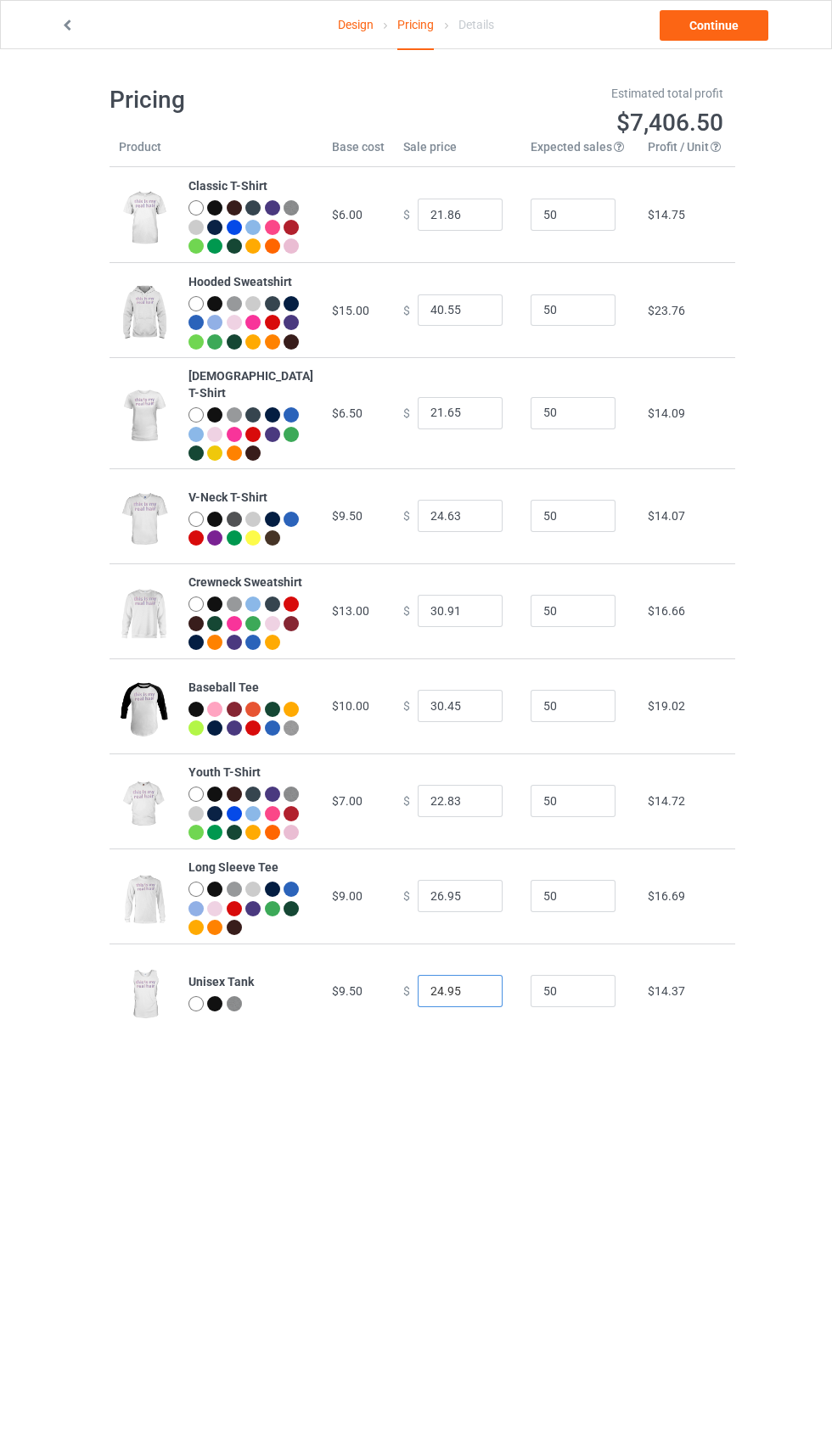
click at [432, 1007] on input "24.95" at bounding box center [460, 991] width 85 height 32
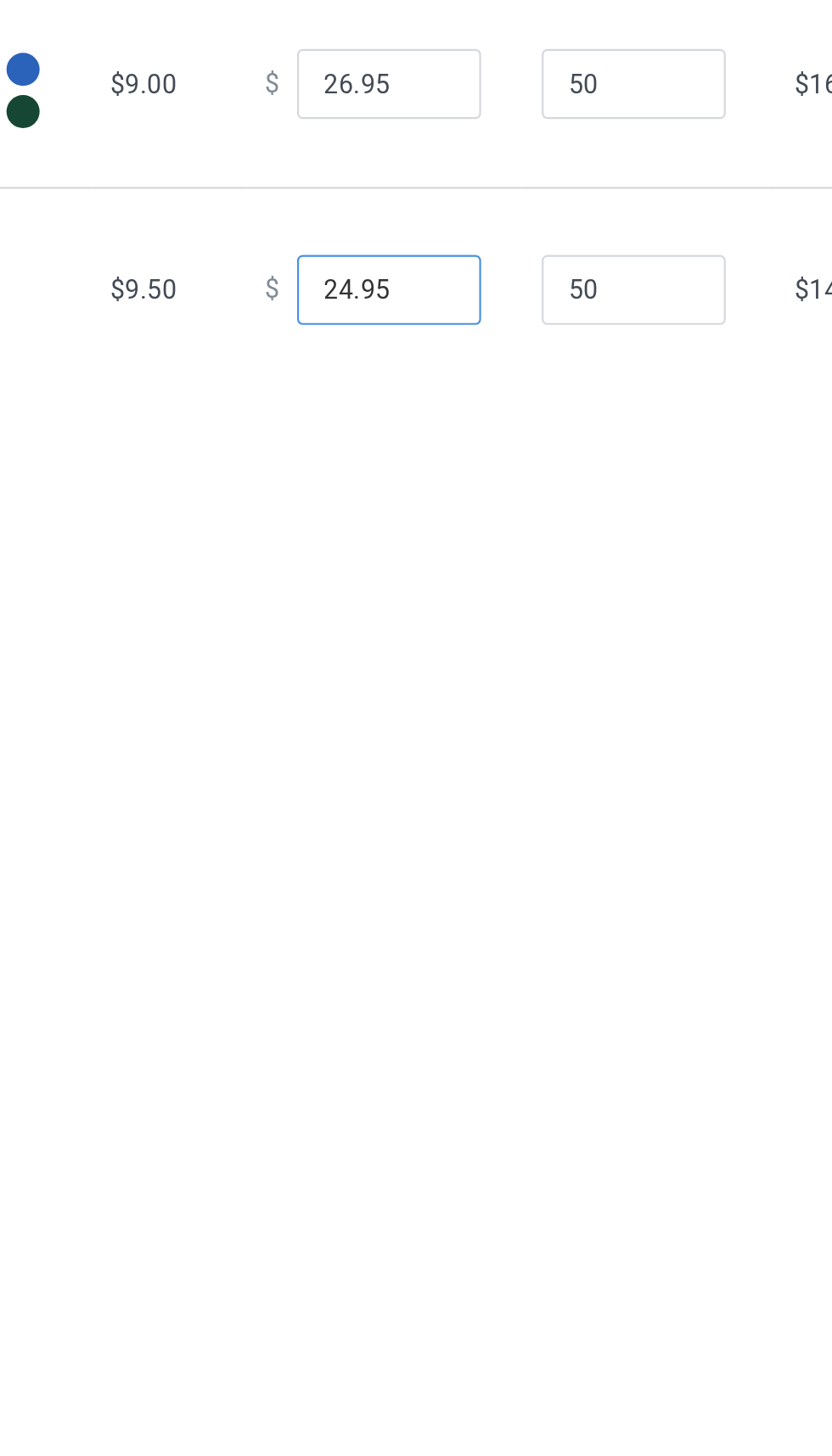
click at [418, 1007] on input "24.95" at bounding box center [460, 991] width 85 height 32
click at [428, 1007] on input "24.95" at bounding box center [460, 991] width 85 height 32
click at [420, 1007] on input "24.95" at bounding box center [460, 991] width 85 height 32
type input "22.95"
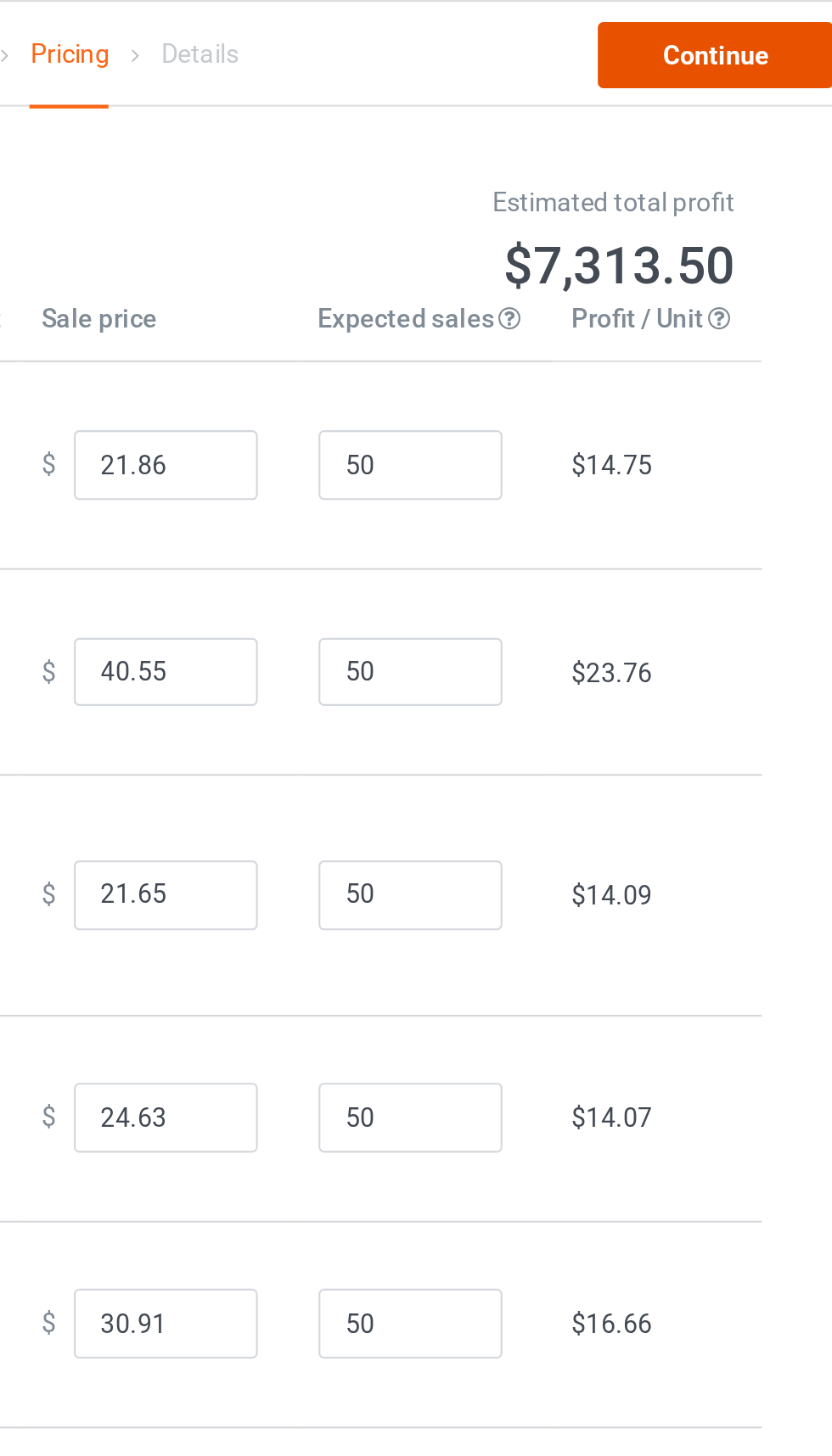
click at [734, 23] on link "Continue" at bounding box center [714, 25] width 109 height 30
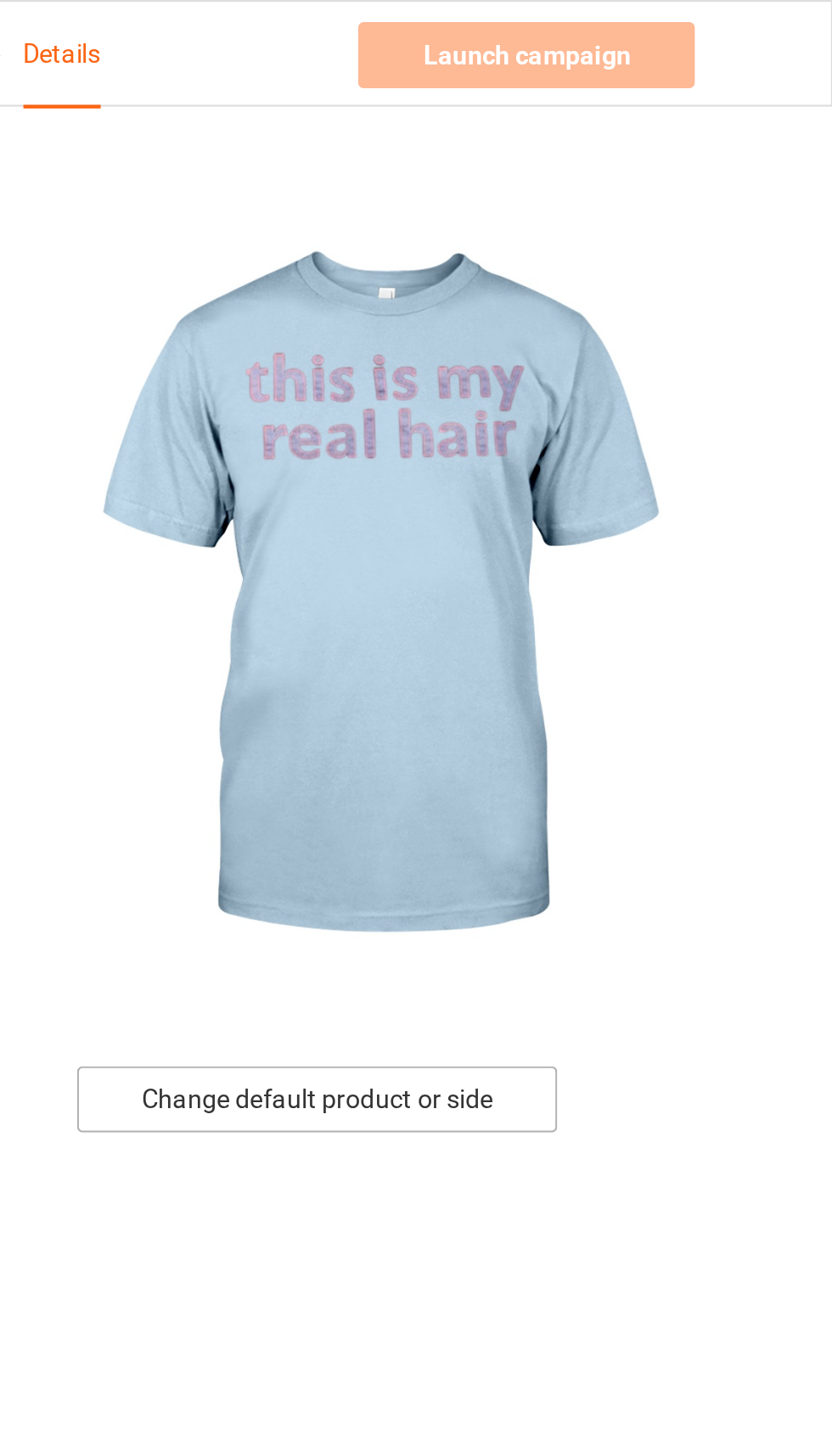
click at [669, 497] on div "Change default product or side" at bounding box center [593, 507] width 221 height 30
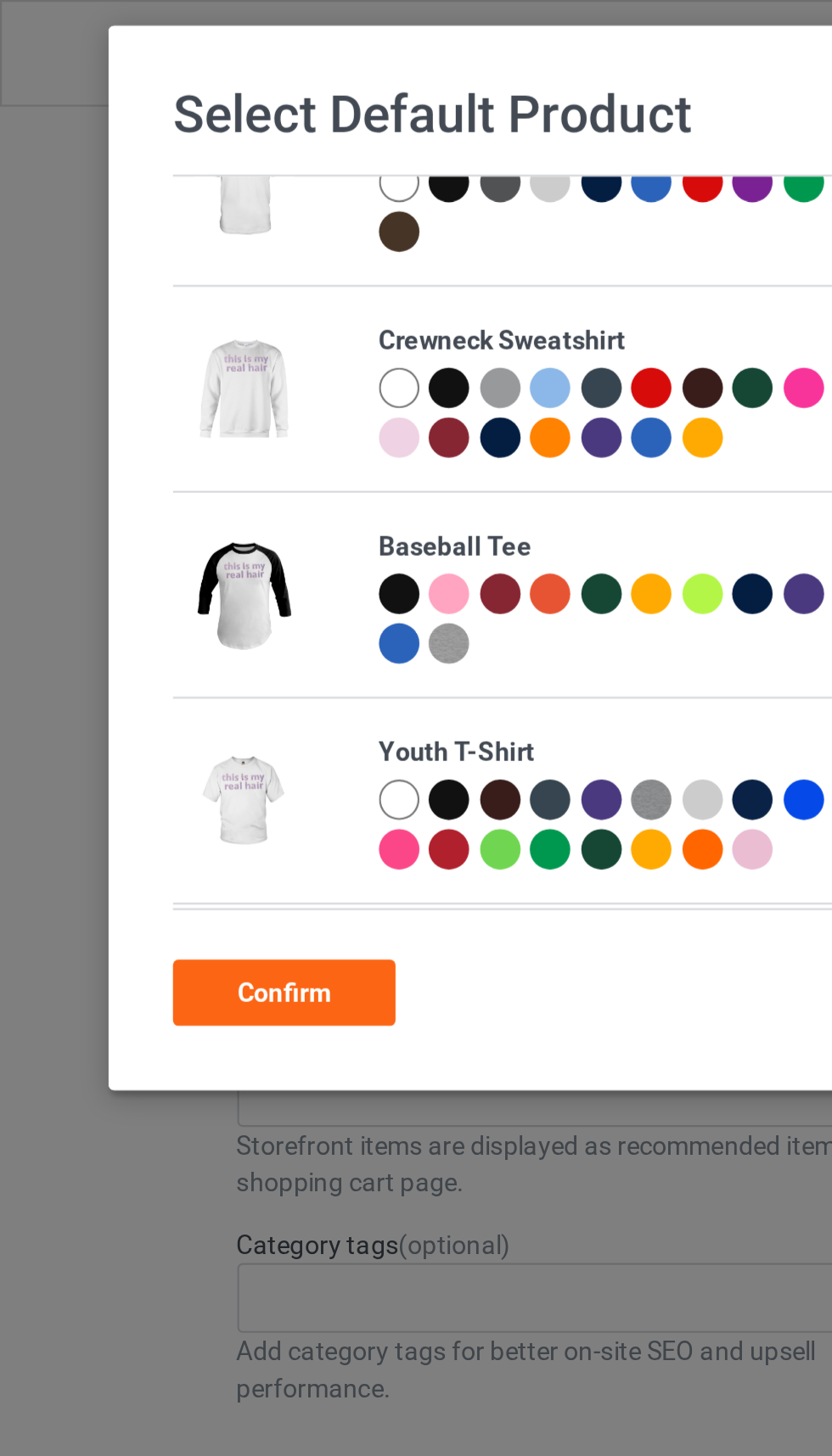
scroll to position [523, 0]
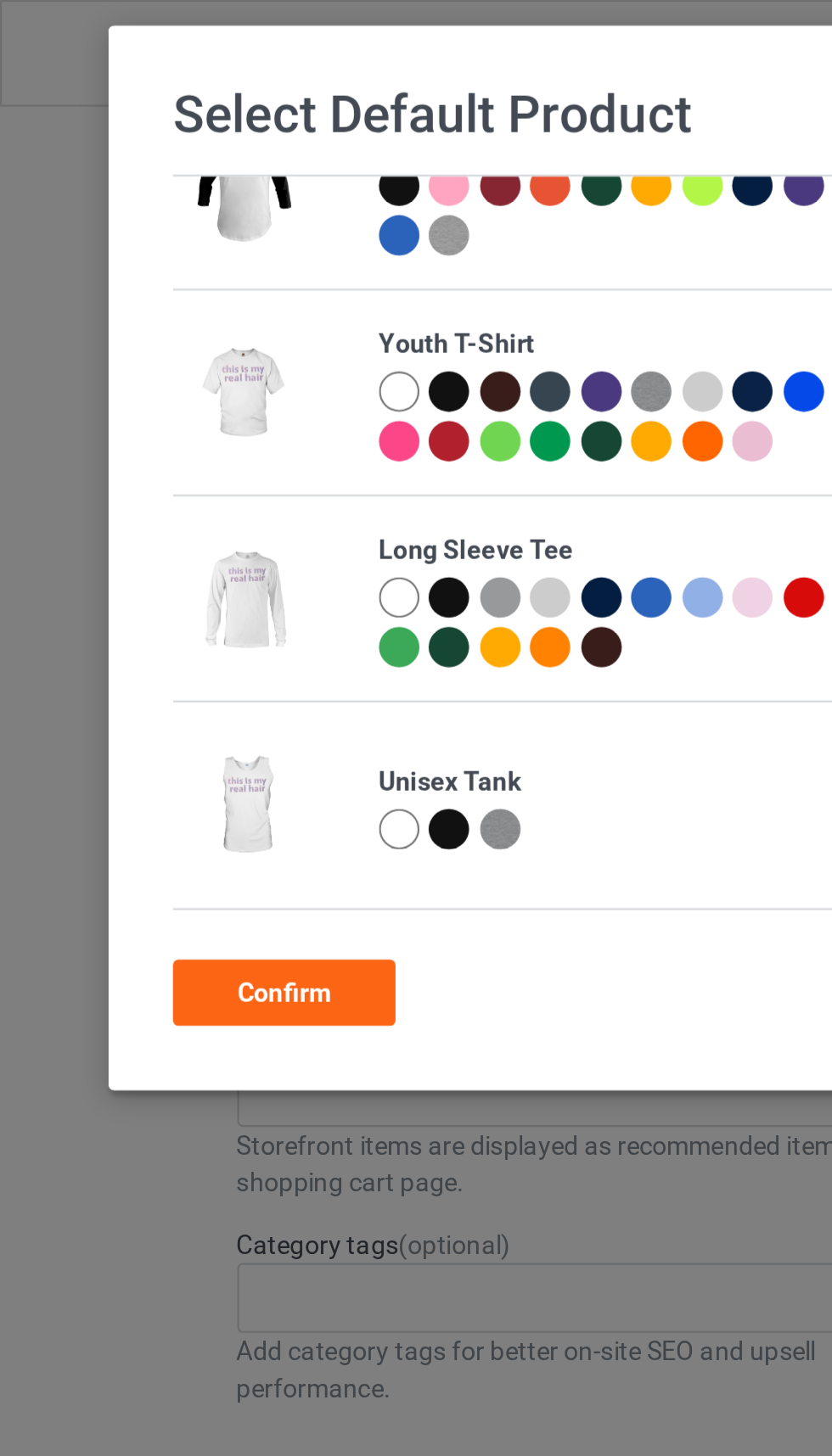
click at [129, 381] on img at bounding box center [113, 372] width 47 height 58
click at [180, 390] on div at bounding box center [184, 383] width 19 height 19
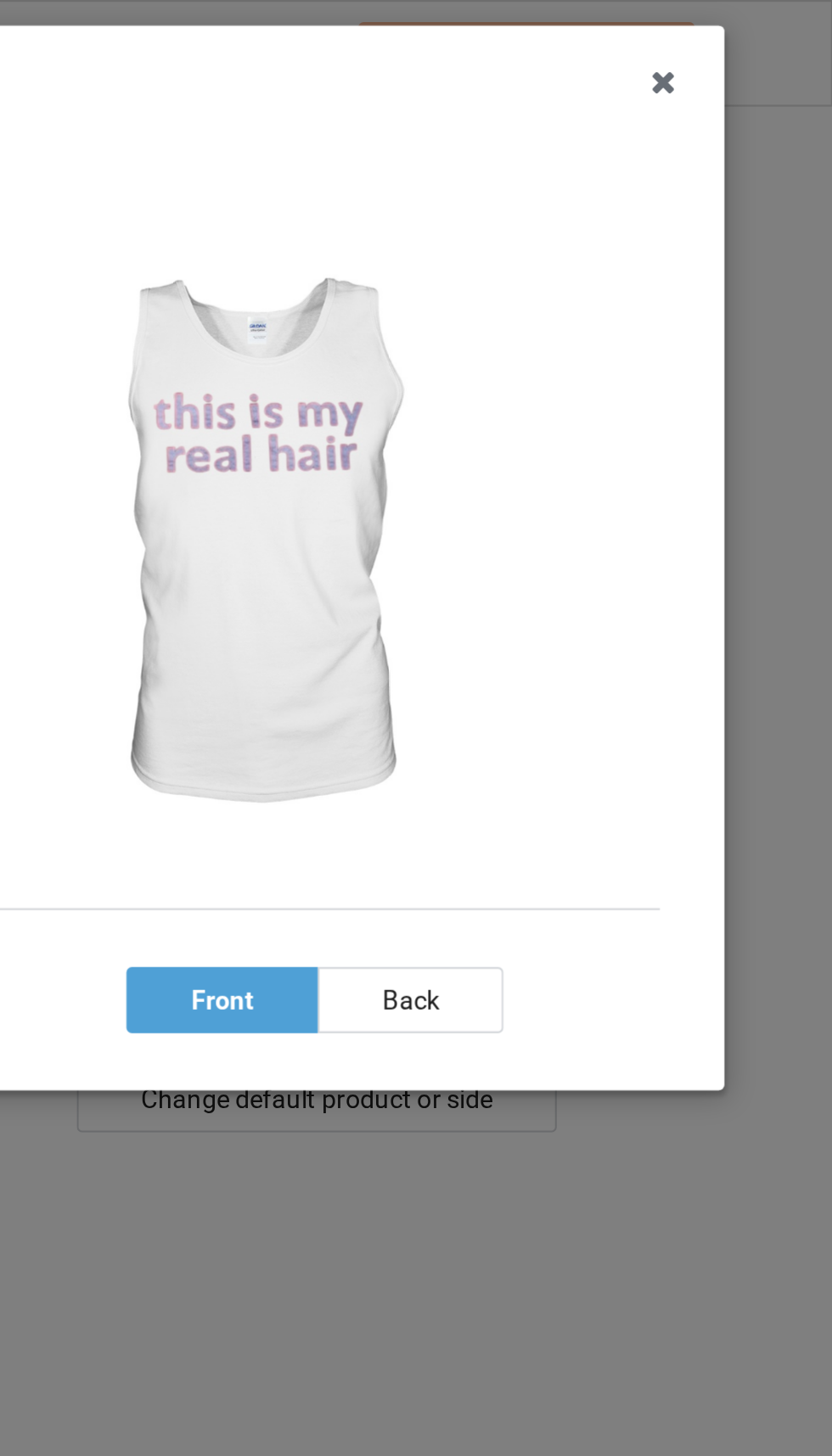
scroll to position [0, 0]
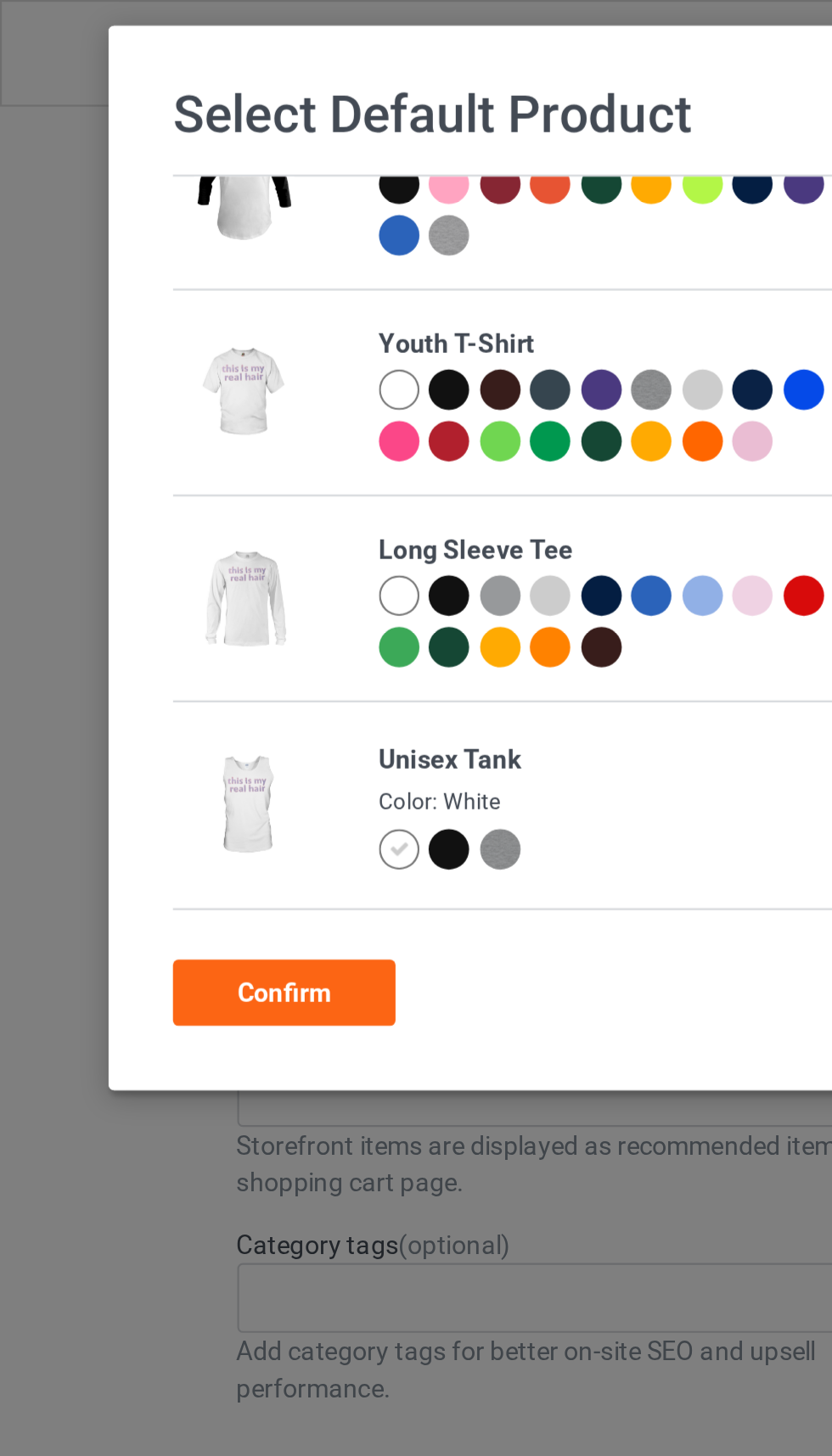
click at [212, 396] on div at bounding box center [208, 392] width 19 height 19
click at [149, 449] on div "Confirm" at bounding box center [131, 458] width 102 height 30
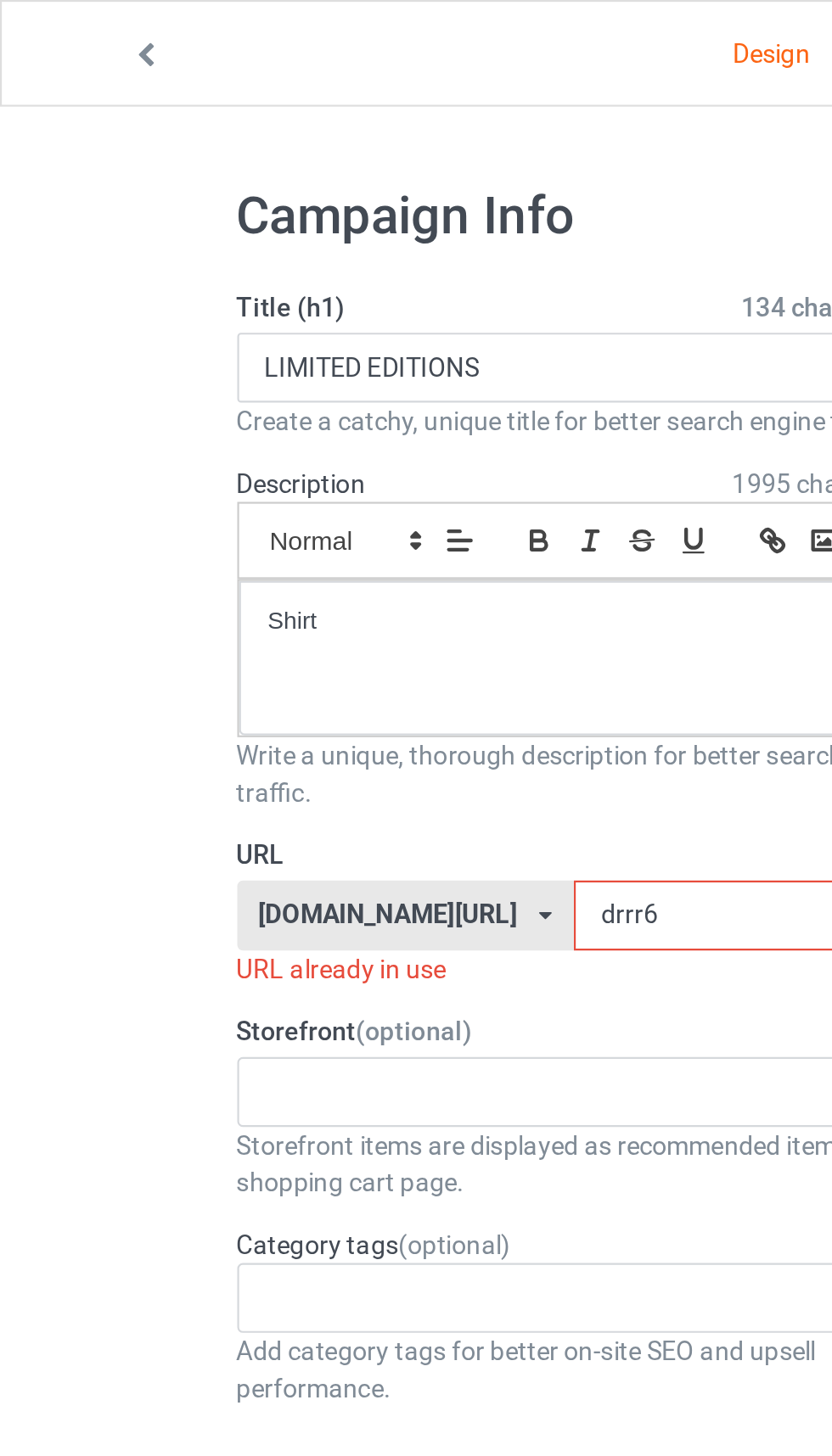
click at [300, 426] on input "drrr6" at bounding box center [354, 422] width 179 height 32
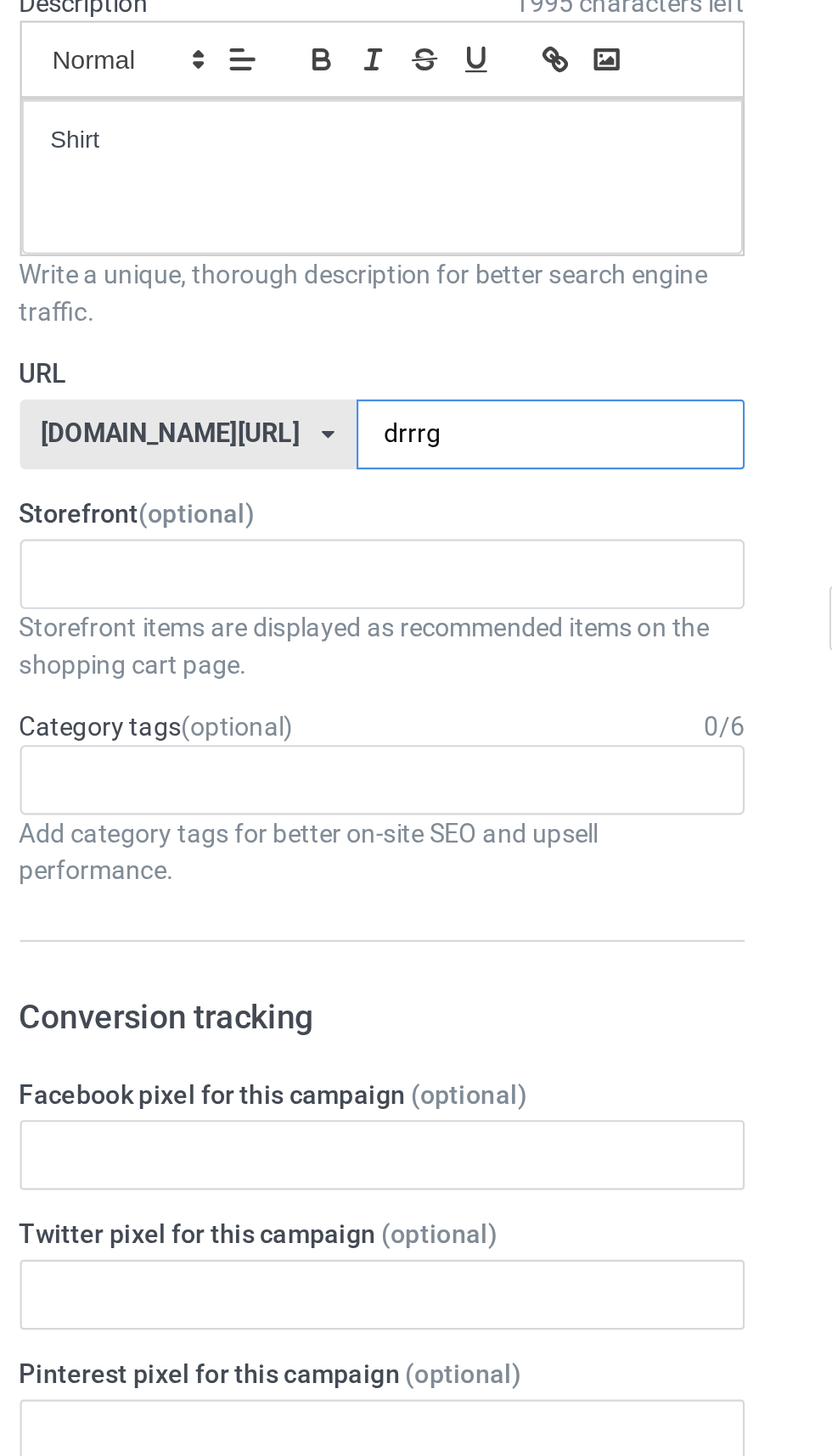
type input "drrrg7"
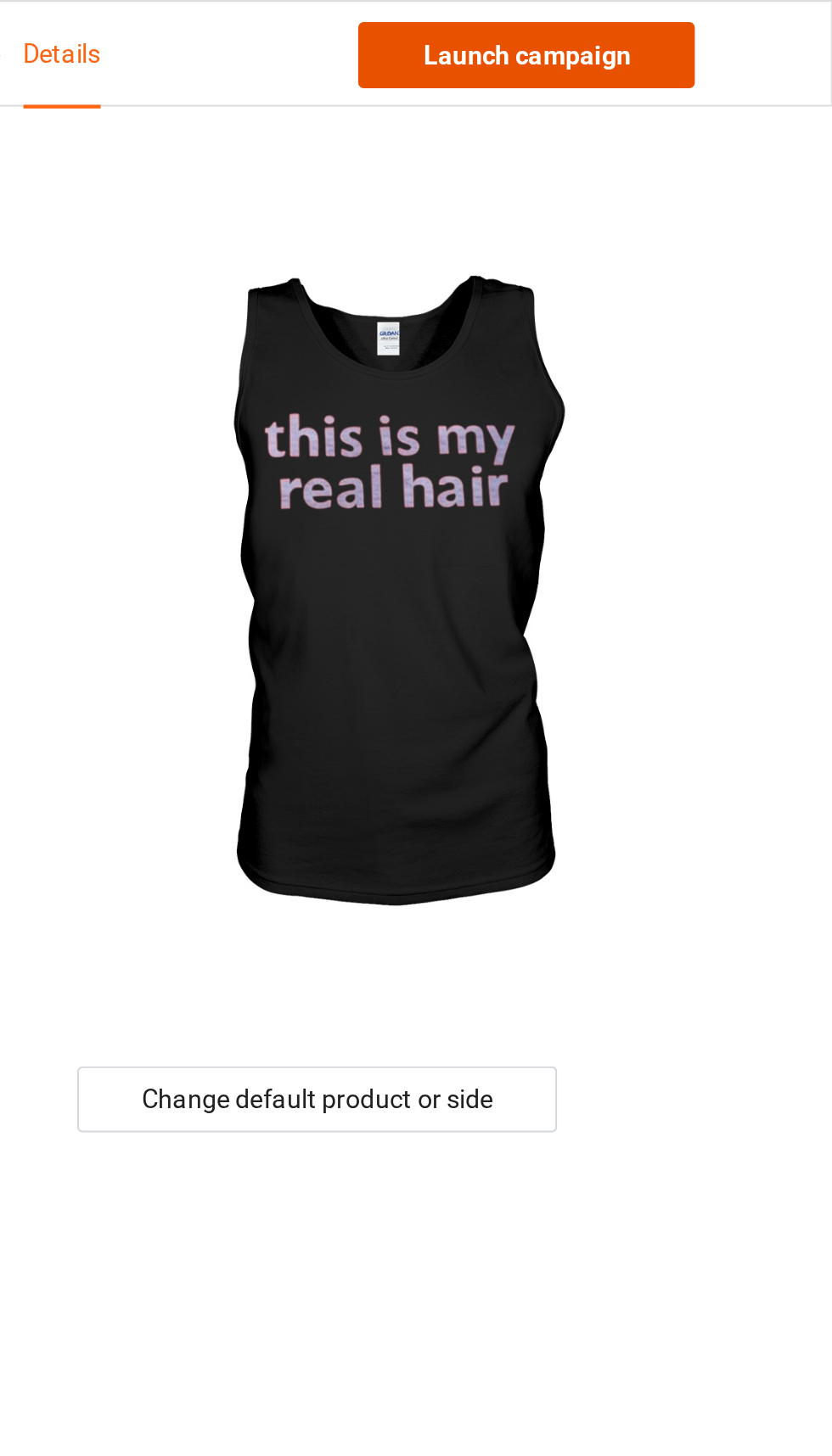
click at [737, 26] on link "Launch campaign" at bounding box center [690, 25] width 155 height 30
